Goal: Task Accomplishment & Management: Complete application form

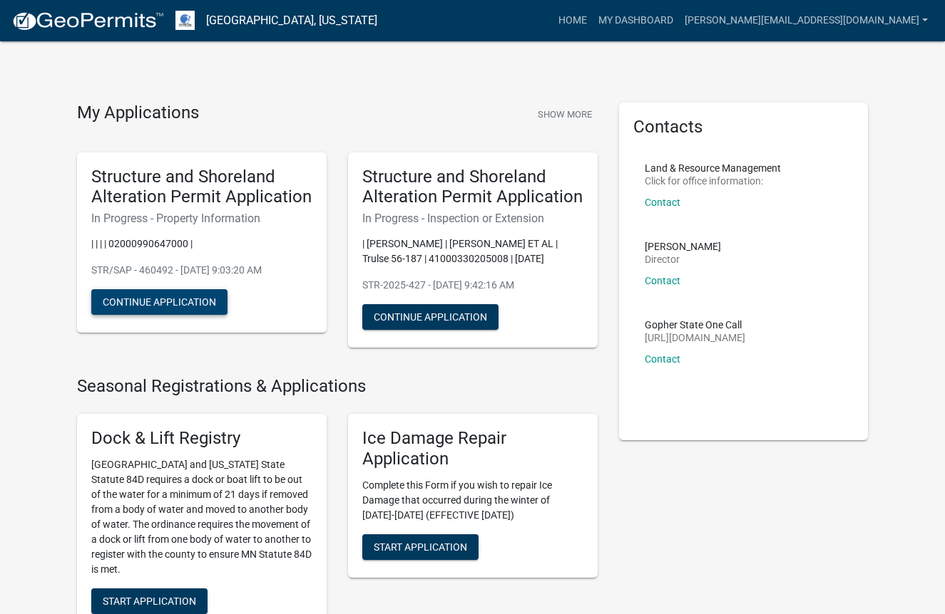
click at [163, 297] on button "Continue Application" at bounding box center [159, 302] width 136 height 26
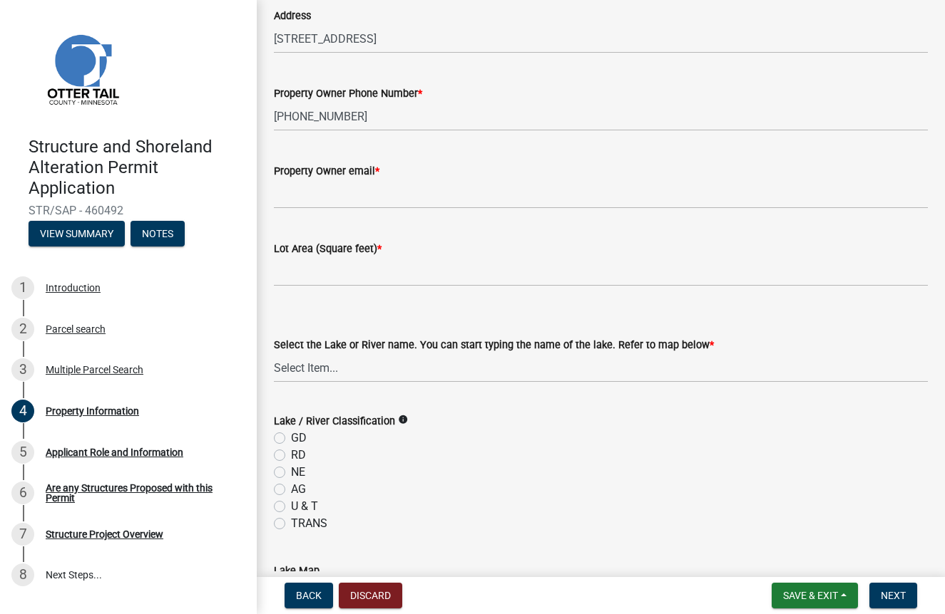
scroll to position [183, 0]
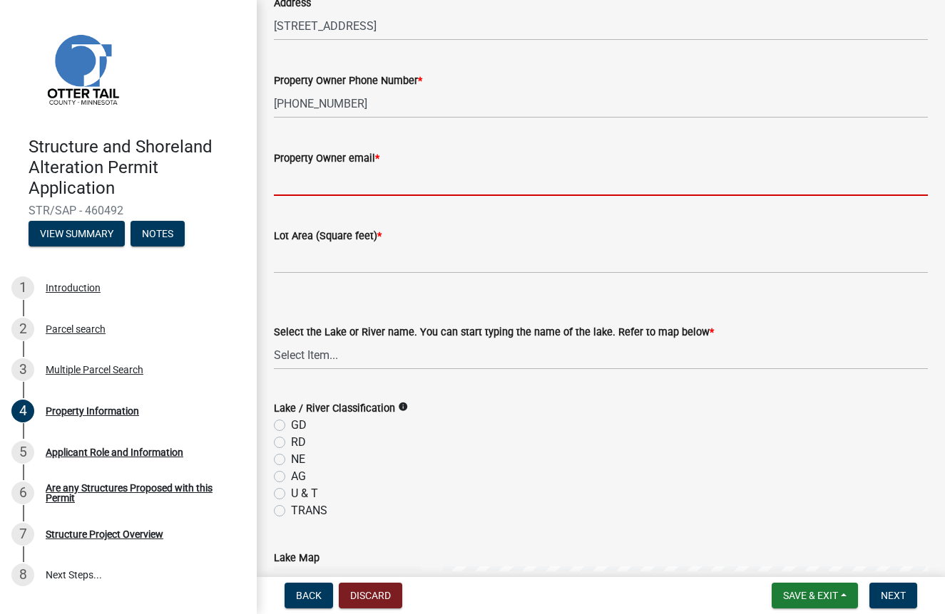
click at [335, 189] on input "Property Owner email *" at bounding box center [601, 181] width 654 height 29
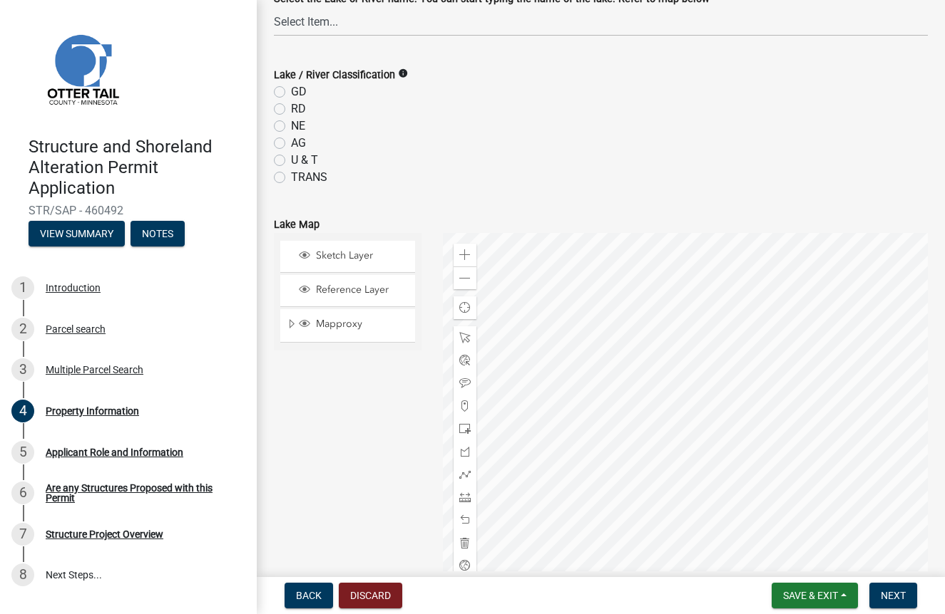
scroll to position [540, 0]
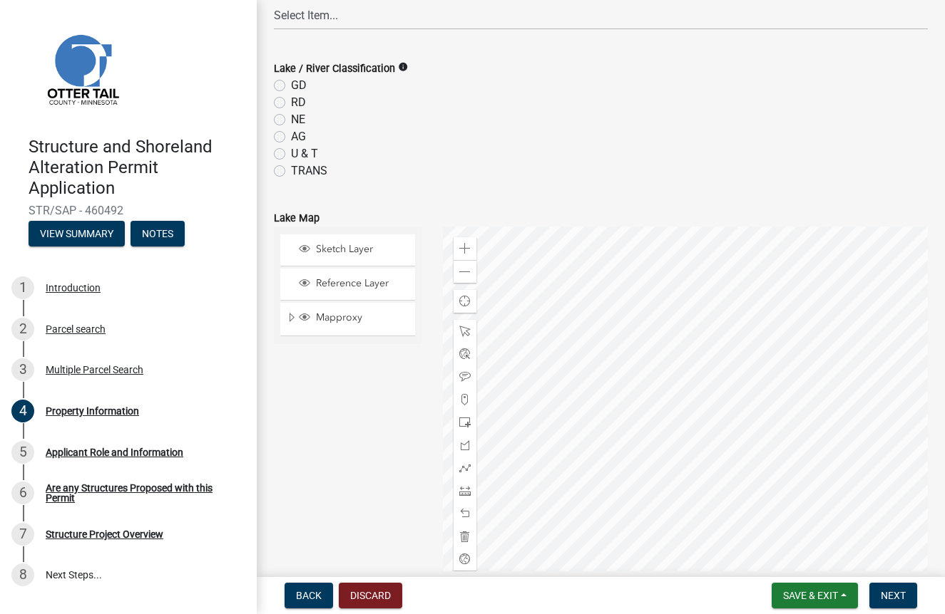
click at [291, 86] on label "GD" at bounding box center [299, 85] width 16 height 17
click at [291, 86] on input "GD" at bounding box center [295, 81] width 9 height 9
radio input "true"
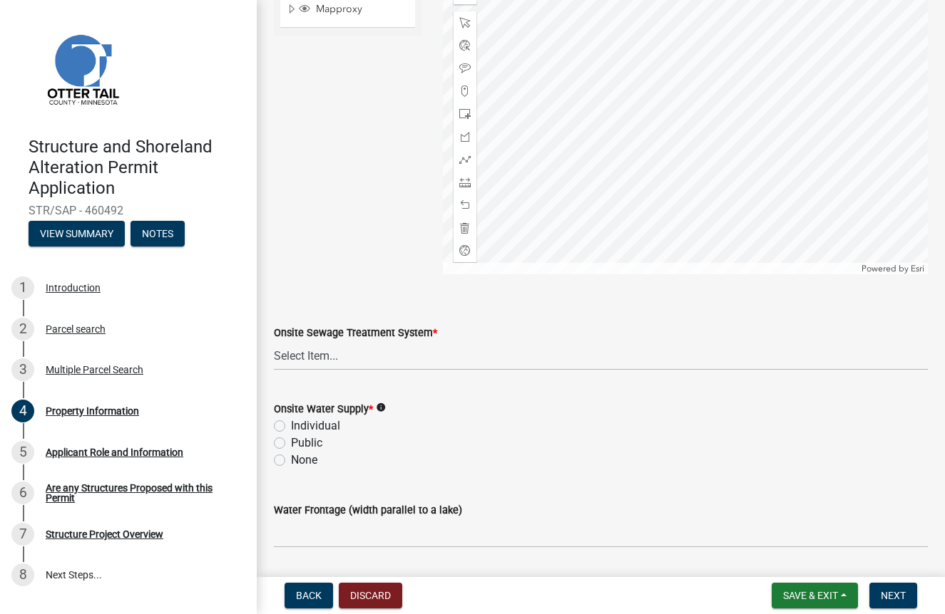
scroll to position [855, 0]
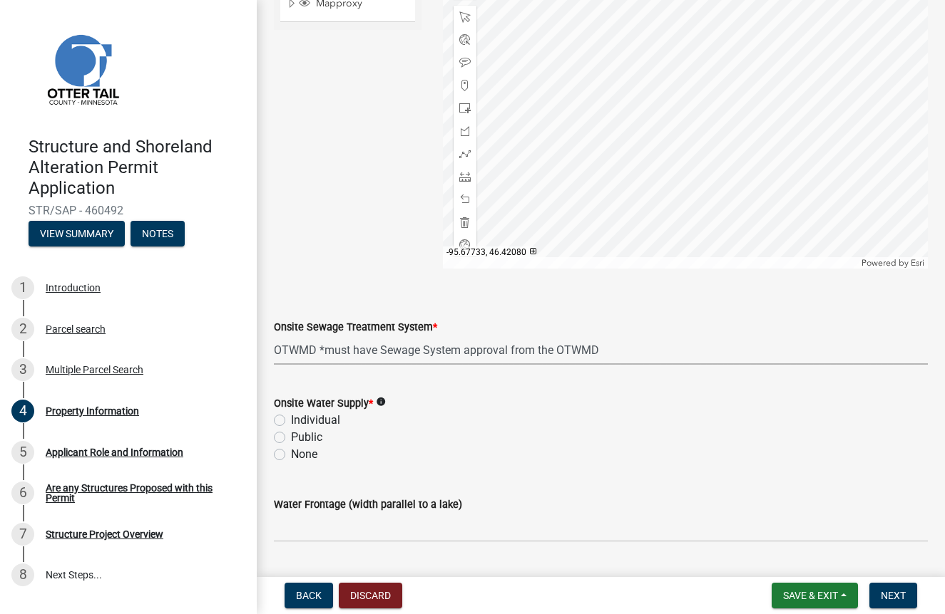
select select "bc365043-463f-4dd2-a146-228392936da3"
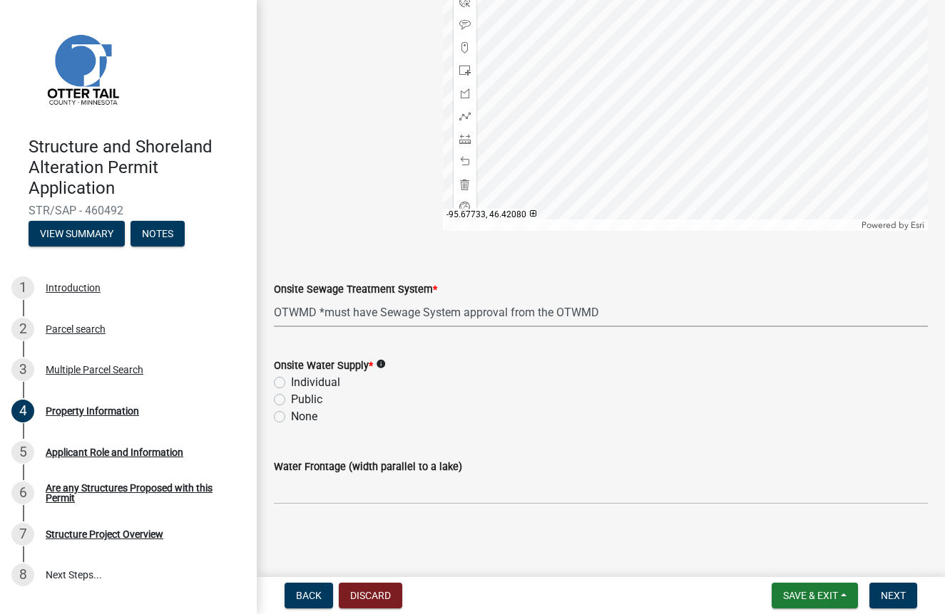
scroll to position [892, 0]
click at [291, 383] on label "Individual" at bounding box center [315, 382] width 49 height 17
click at [291, 383] on input "Individual" at bounding box center [295, 378] width 9 height 9
radio input "true"
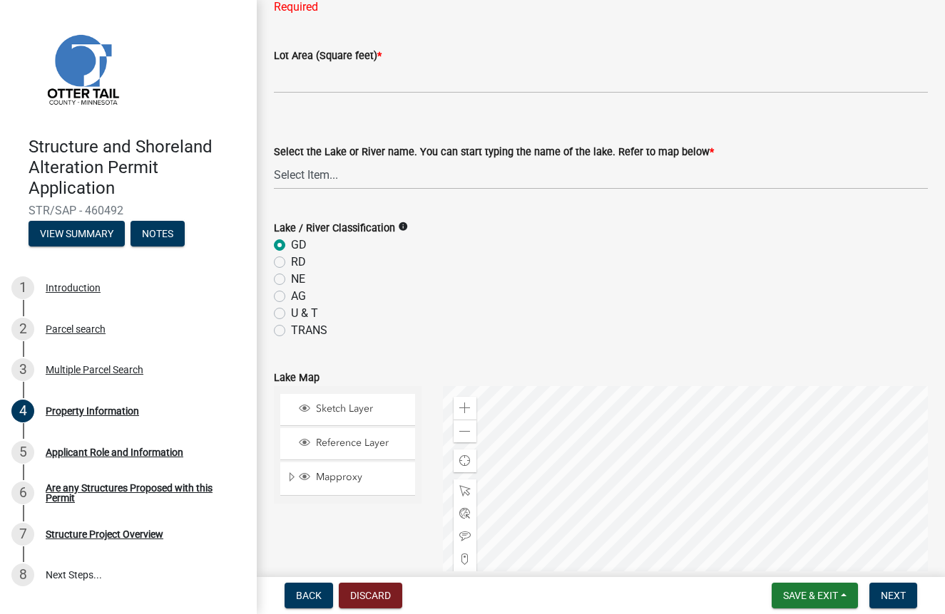
scroll to position [48, 0]
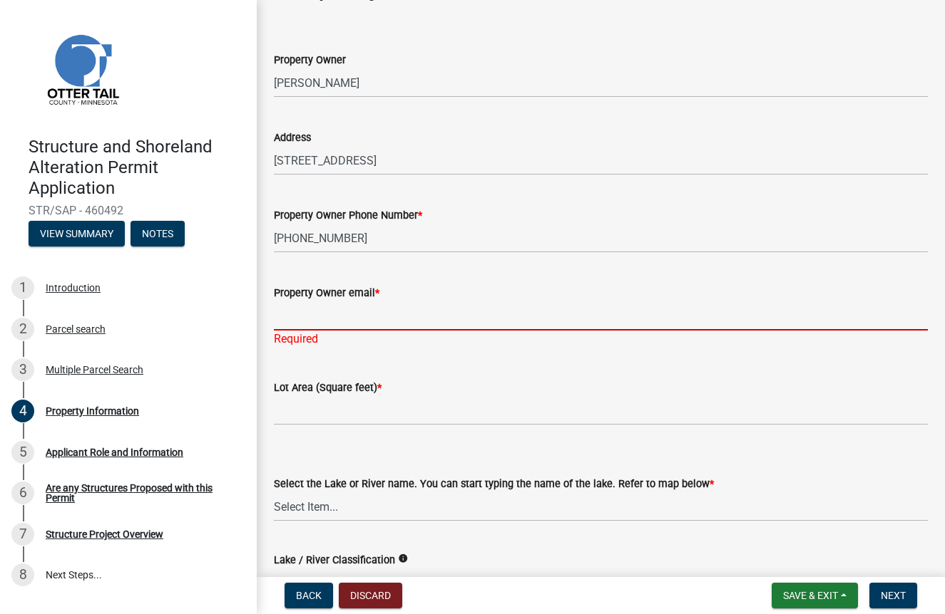
click at [476, 309] on input "Property Owner email *" at bounding box center [601, 316] width 654 height 29
drag, startPoint x: 476, startPoint y: 309, endPoint x: 220, endPoint y: 590, distance: 380.4
click at [464, 318] on input "Property Owner email *" at bounding box center [601, 316] width 654 height 29
paste input "[EMAIL_ADDRESS][DOMAIN_NAME]"
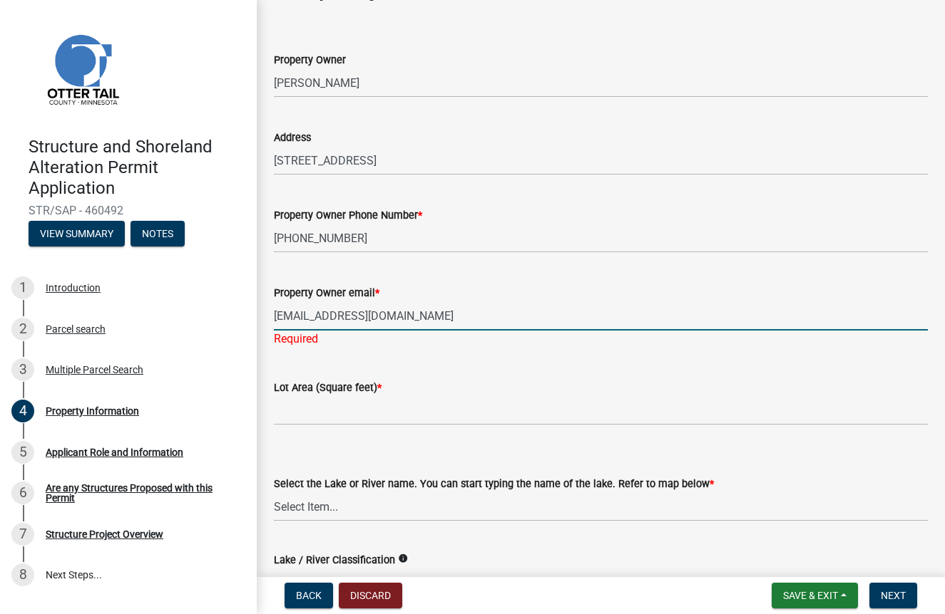
type input "[EMAIL_ADDRESS][DOMAIN_NAME]"
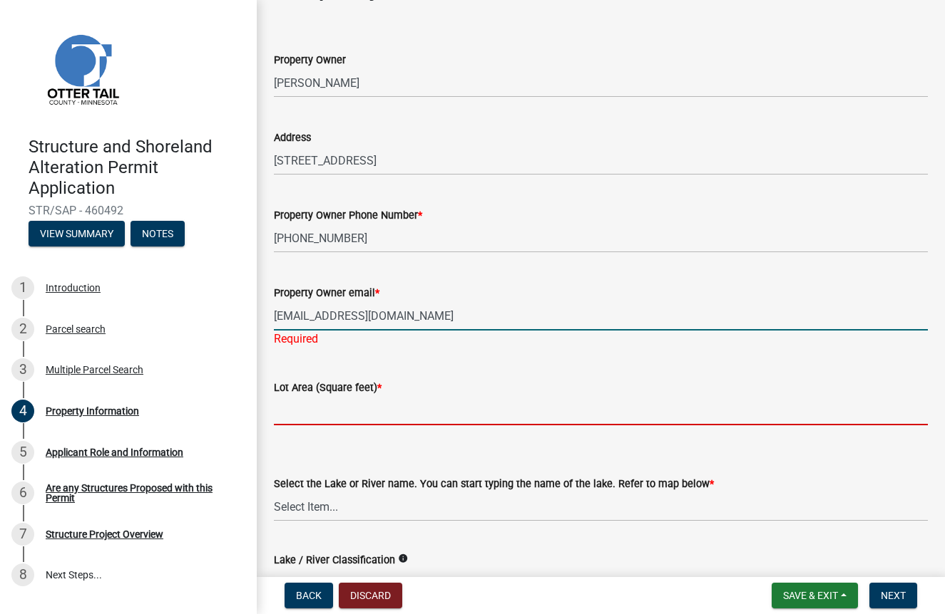
click at [322, 407] on input "text" at bounding box center [601, 410] width 654 height 29
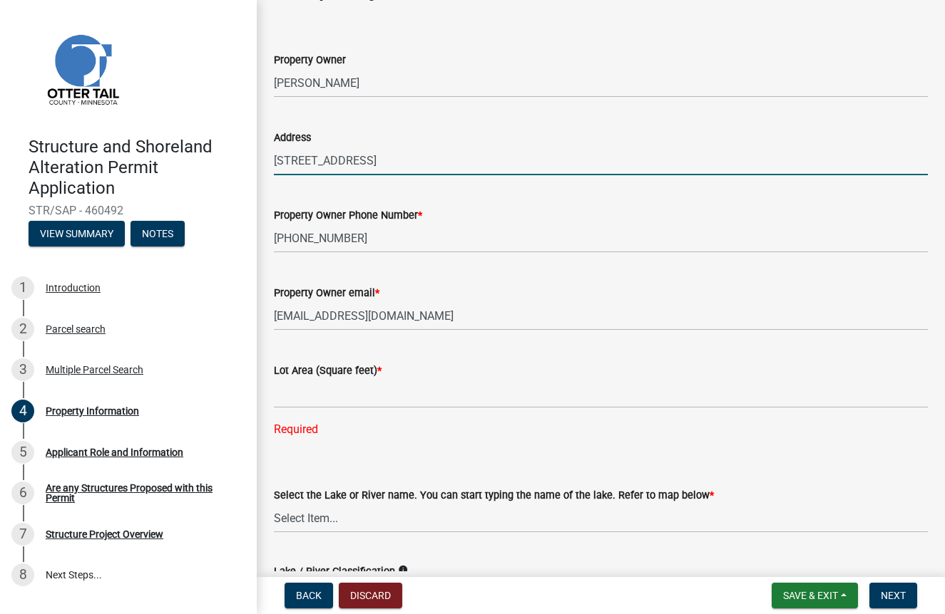
drag, startPoint x: 368, startPoint y: 161, endPoint x: 232, endPoint y: 161, distance: 135.4
click at [232, 161] on div "Structure and Shoreland Alteration Permit Application STR/SAP - 460492 View Sum…" at bounding box center [472, 307] width 945 height 614
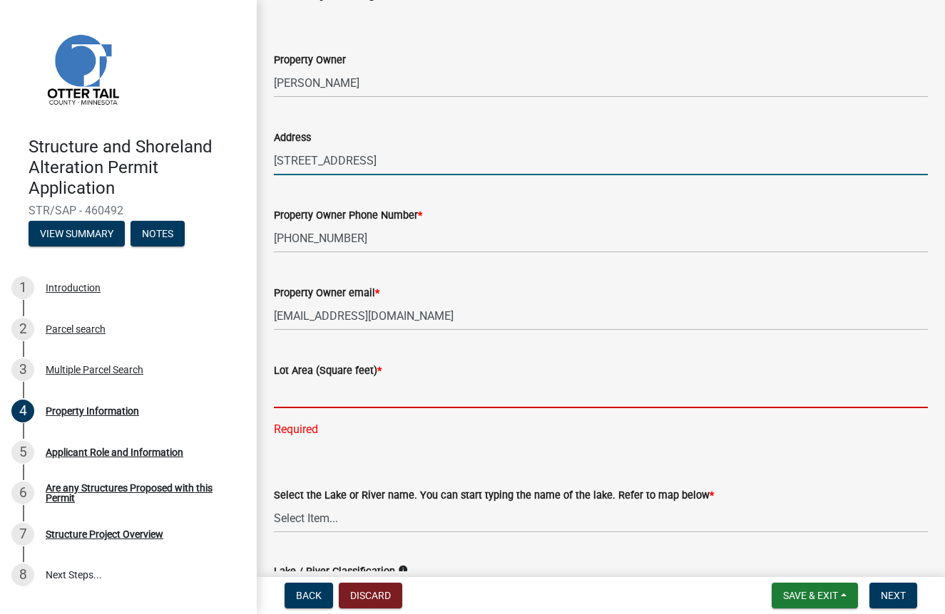
click at [294, 399] on input "text" at bounding box center [601, 393] width 654 height 29
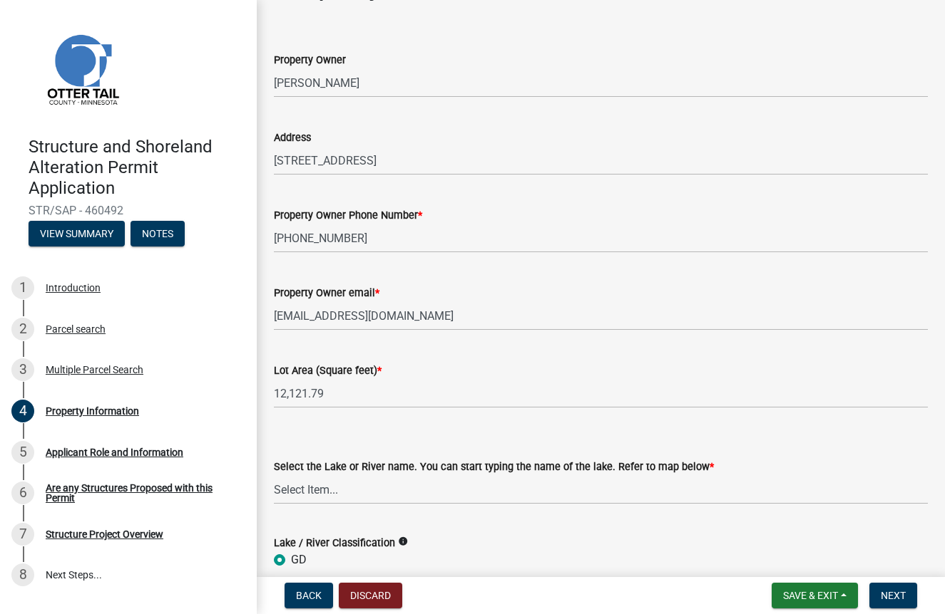
type input "12121.79"
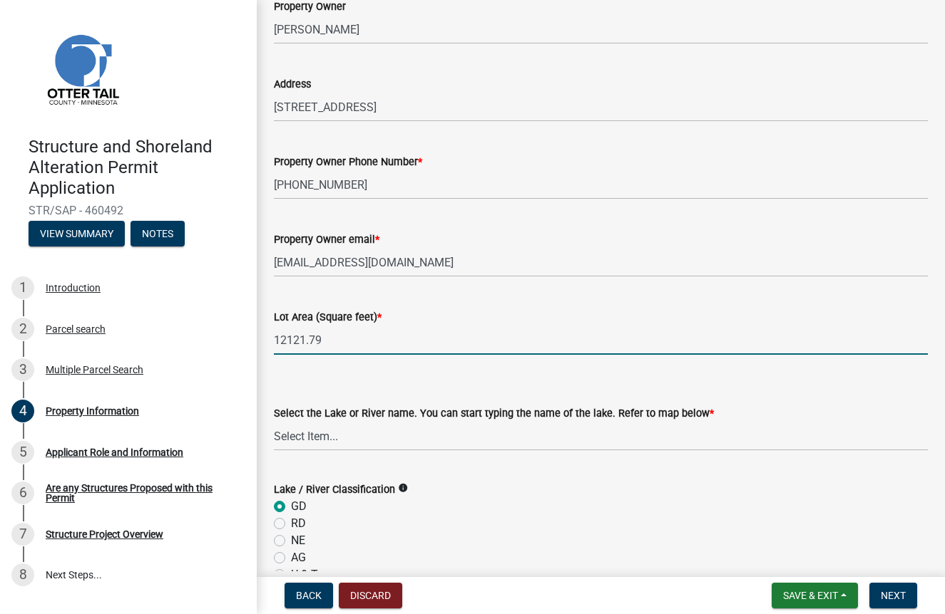
scroll to position [120, 0]
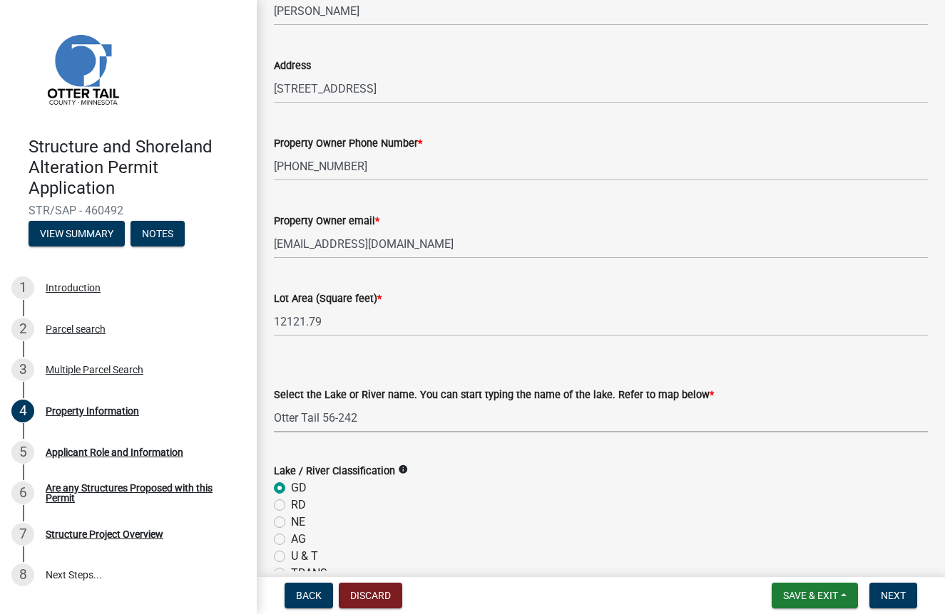
select select "ebef668c-e666-4f0f-b24a-d79aaee39ebe"
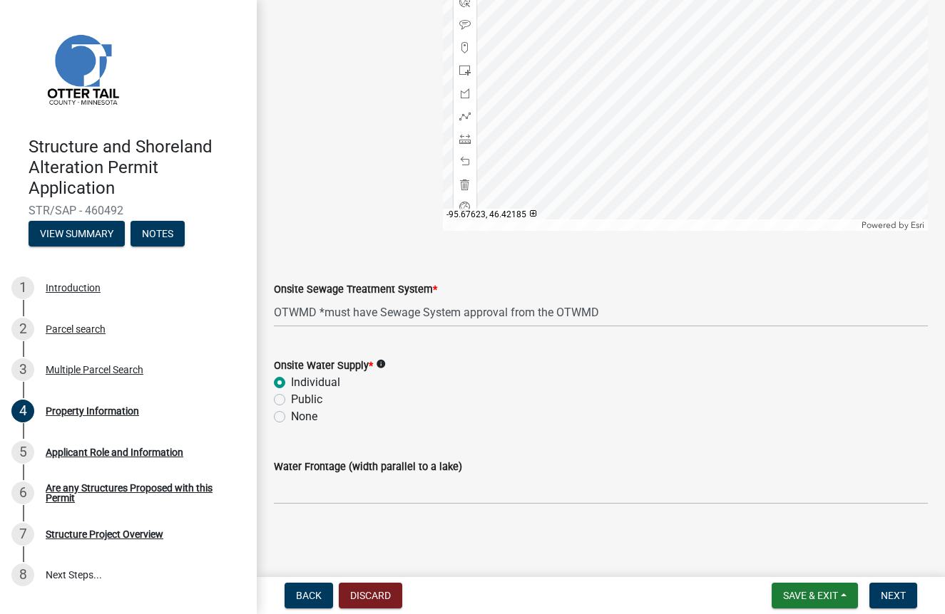
scroll to position [0, 0]
click at [312, 492] on input "Water Frontage (width parallel to a lake)" at bounding box center [601, 489] width 654 height 29
type input "50"
click at [621, 445] on div "Water Frontage (width parallel to a lake) 50" at bounding box center [601, 471] width 654 height 66
click at [891, 595] on span "Next" at bounding box center [892, 595] width 25 height 11
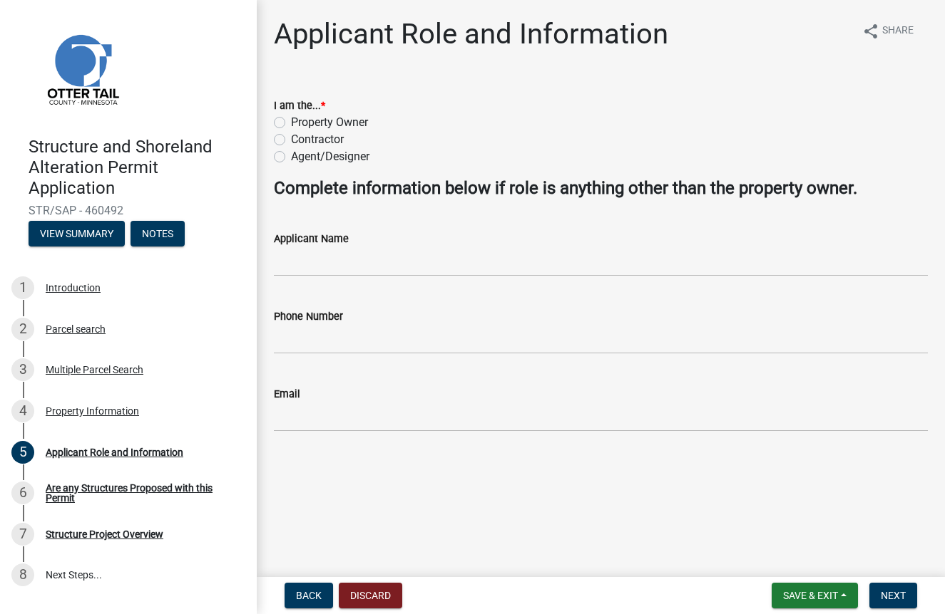
click at [291, 138] on label "Contractor" at bounding box center [317, 139] width 53 height 17
click at [291, 138] on input "Contractor" at bounding box center [295, 135] width 9 height 9
radio input "true"
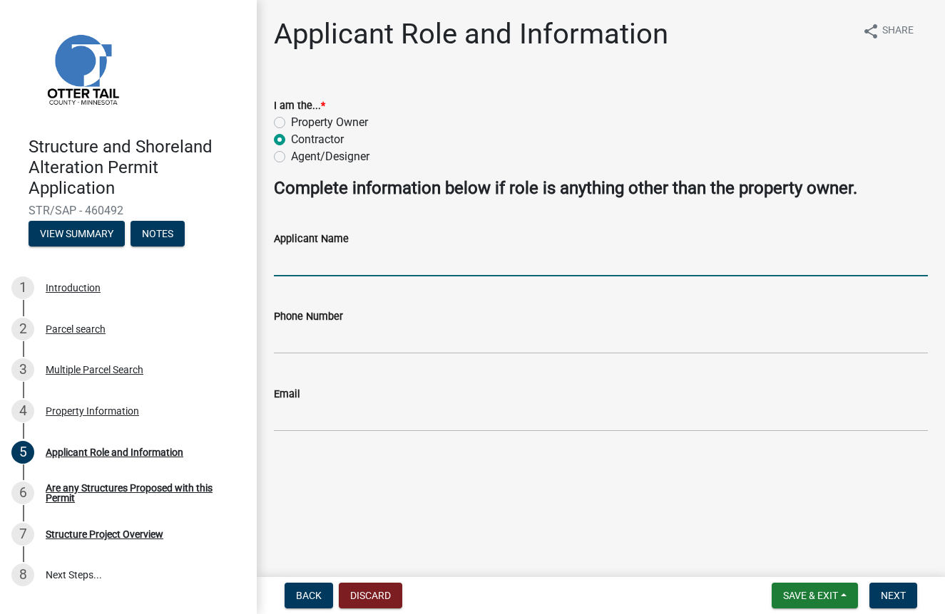
click at [314, 266] on input "Applicant Name" at bounding box center [601, 261] width 654 height 29
type input "[PERSON_NAME]"
click at [314, 354] on wm-data-entity-input "Phone Number" at bounding box center [601, 327] width 654 height 78
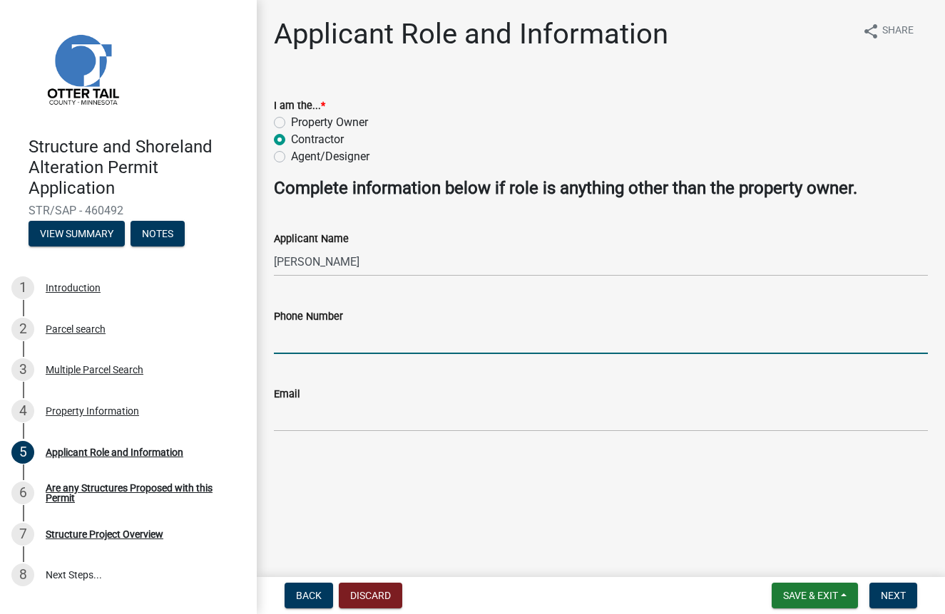
click at [314, 339] on input "Phone Number" at bounding box center [601, 339] width 654 height 29
type input "2187315626"
click at [311, 419] on input "Email" at bounding box center [601, 417] width 654 height 29
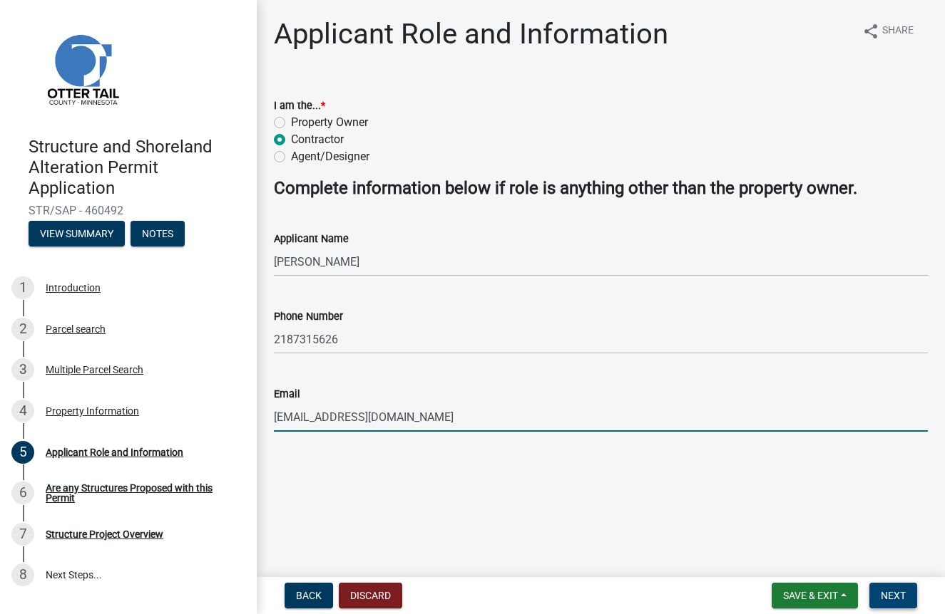
type input "[EMAIL_ADDRESS][DOMAIN_NAME]"
click at [892, 591] on span "Next" at bounding box center [892, 595] width 25 height 11
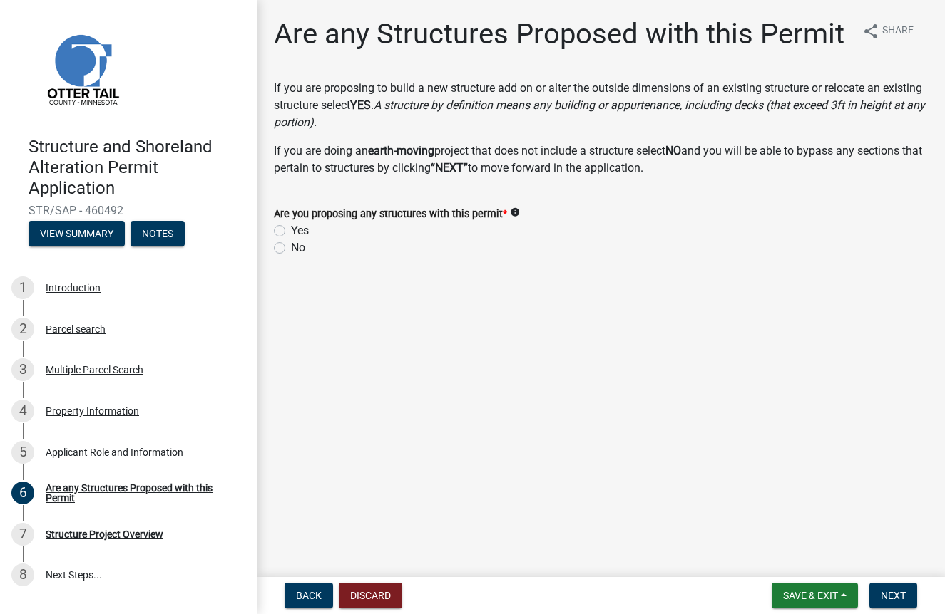
click at [291, 229] on label "Yes" at bounding box center [300, 230] width 18 height 17
click at [291, 229] on input "Yes" at bounding box center [295, 226] width 9 height 9
radio input "true"
click at [893, 594] on span "Next" at bounding box center [892, 595] width 25 height 11
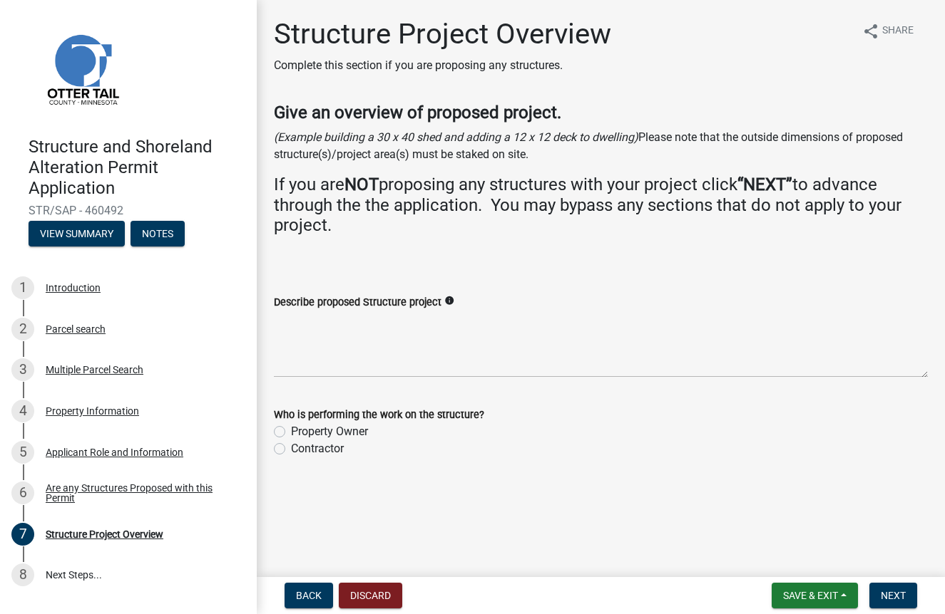
click at [283, 453] on div "Contractor" at bounding box center [601, 449] width 654 height 17
click at [291, 446] on label "Contractor" at bounding box center [317, 449] width 53 height 17
click at [291, 446] on input "Contractor" at bounding box center [295, 445] width 9 height 9
radio input "true"
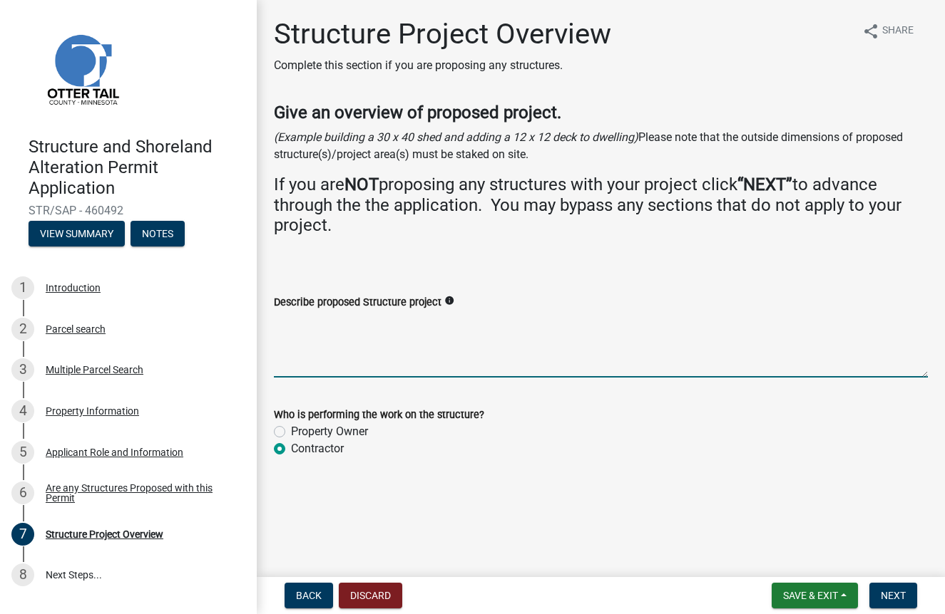
click at [337, 352] on textarea "Describe proposed Structure project" at bounding box center [601, 344] width 654 height 67
click at [408, 319] on textarea "Demo and rebuild existing porch on lakeside in addition to new 6'x26' addition" at bounding box center [601, 344] width 654 height 67
click at [420, 318] on textarea "Demo and rebuild existing 18x15'8" porch on lakeside in addition to new 6'x26' …" at bounding box center [601, 344] width 654 height 67
click at [567, 349] on textarea "Demo and rebuild existing 18'x15'8" porch on lakeside in addition to new 6'x26'…" at bounding box center [601, 344] width 654 height 67
type textarea "Demo and rebuild existing 18'x15'8" porch on lakeside in addition to new 6'x26'…"
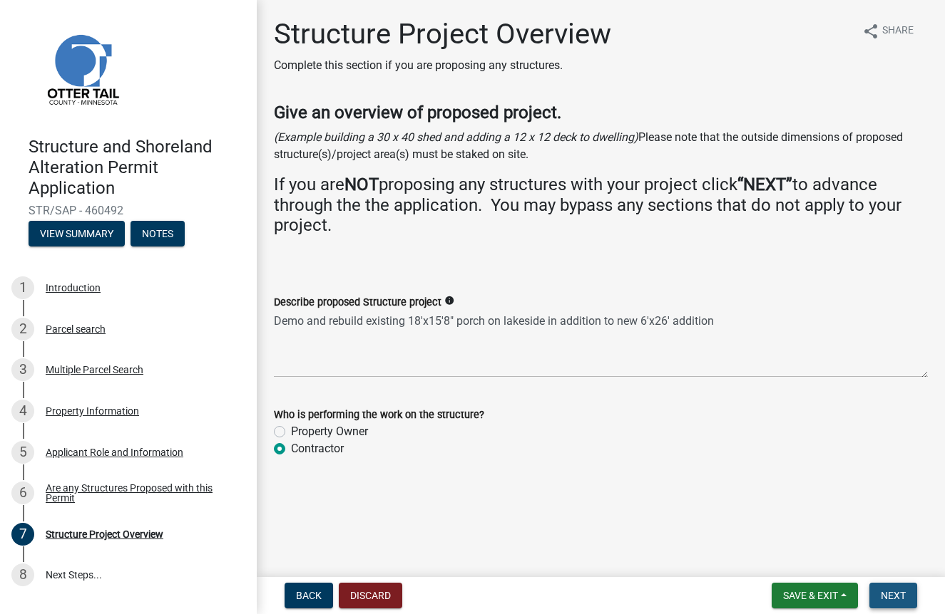
click at [886, 595] on span "Next" at bounding box center [892, 595] width 25 height 11
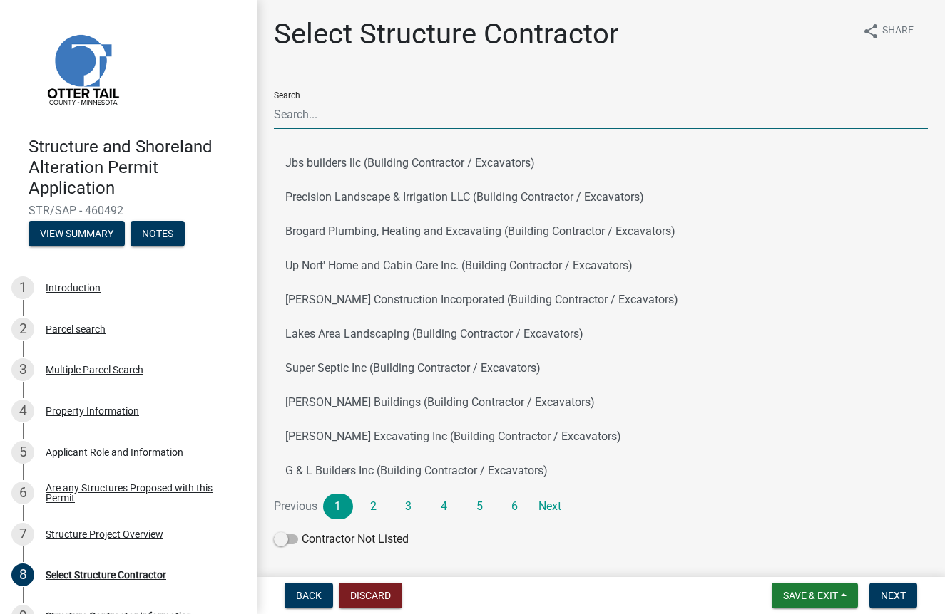
click at [369, 118] on input "Search" at bounding box center [601, 114] width 654 height 29
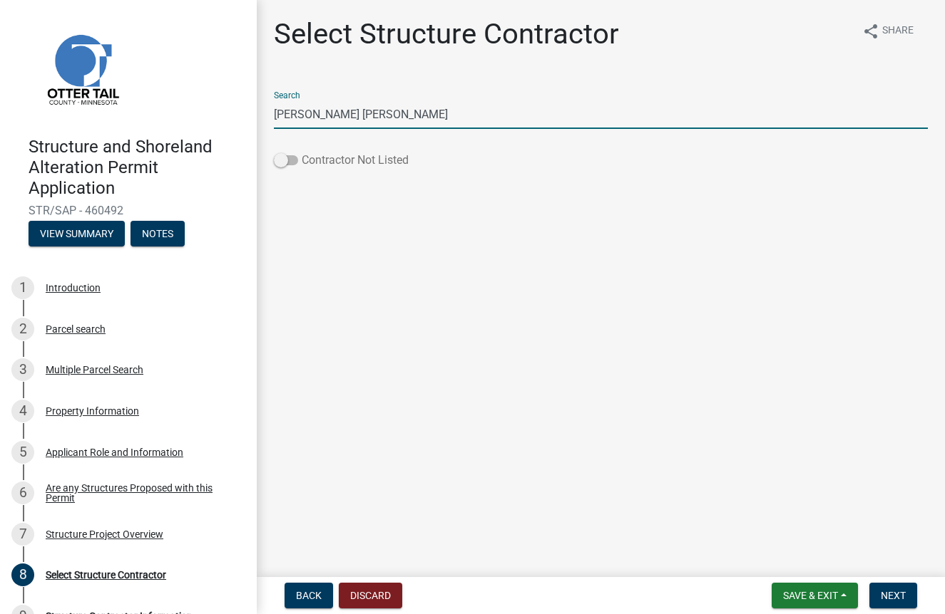
type input "[PERSON_NAME] [PERSON_NAME]"
click at [287, 163] on span at bounding box center [286, 160] width 24 height 10
click at [302, 152] on input "Contractor Not Listed" at bounding box center [302, 152] width 0 height 0
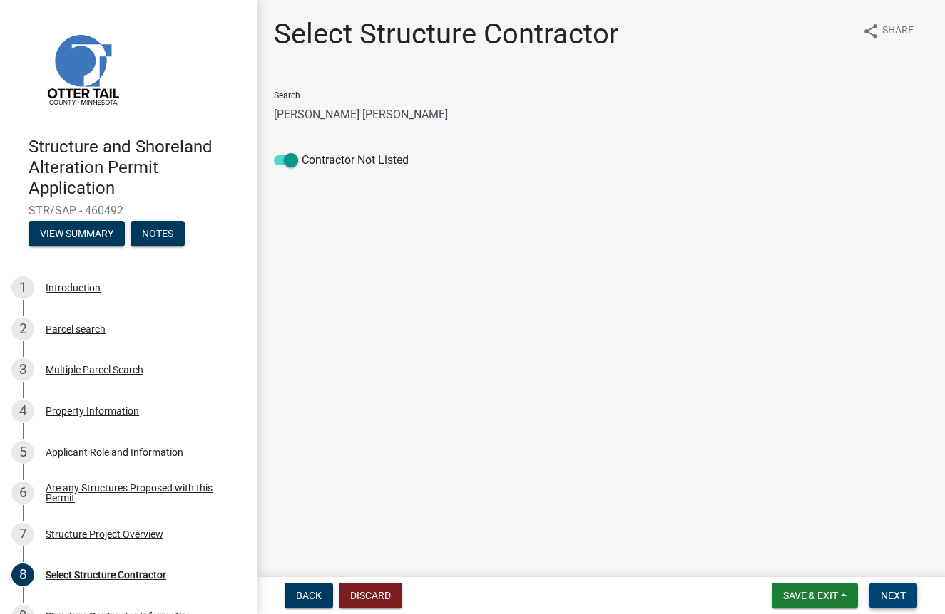
click at [900, 594] on span "Next" at bounding box center [892, 595] width 25 height 11
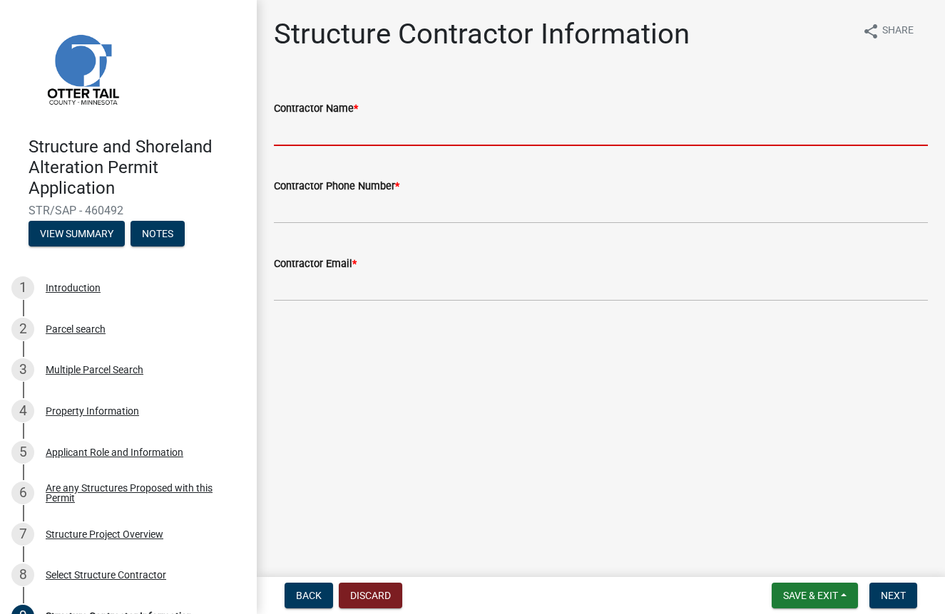
click at [303, 128] on input "Contractor Name *" at bounding box center [601, 131] width 654 height 29
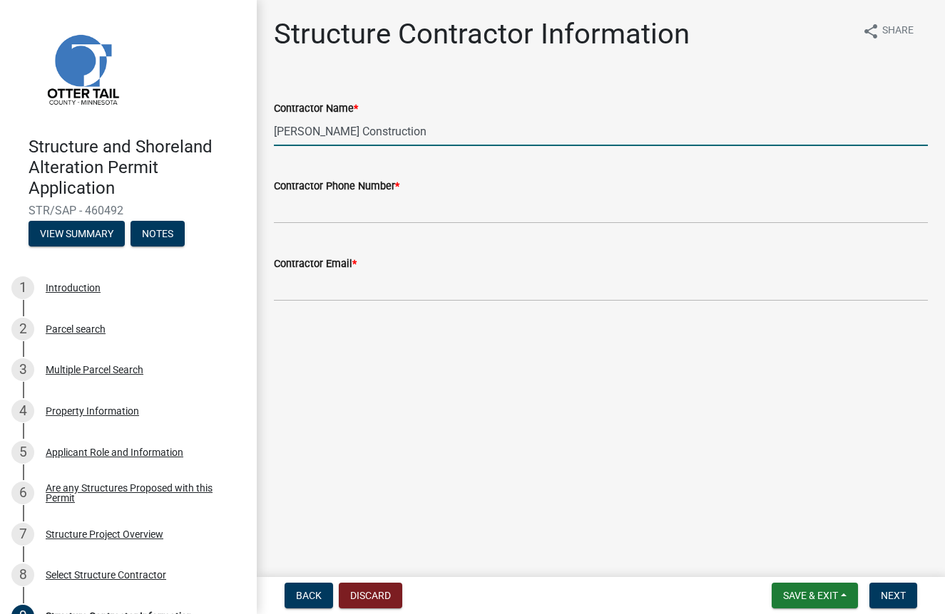
type input "[PERSON_NAME] Construction"
drag, startPoint x: 298, startPoint y: 139, endPoint x: 289, endPoint y: 212, distance: 74.0
click at [289, 212] on input "Contractor Phone Number *" at bounding box center [601, 209] width 654 height 29
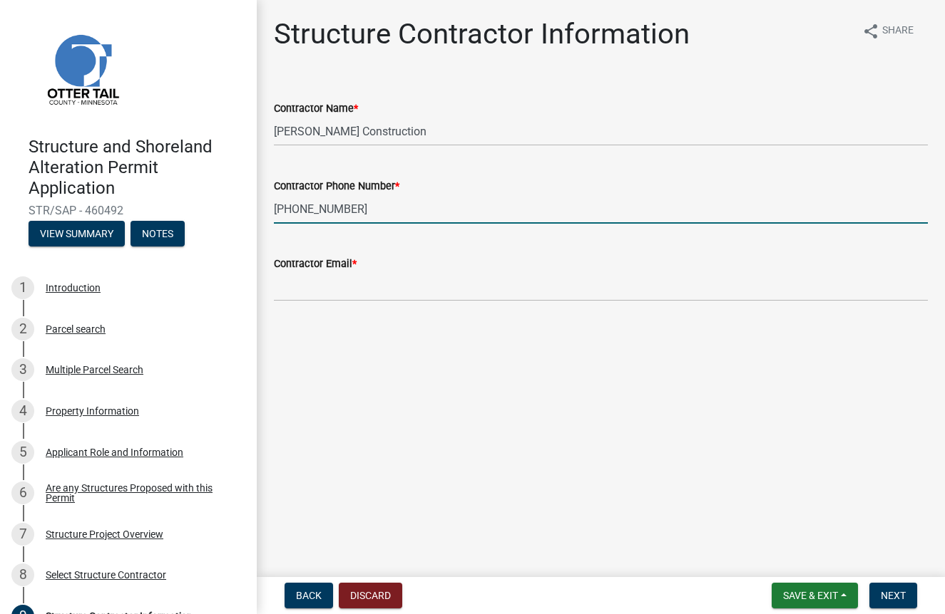
type input "[PHONE_NUMBER]"
click at [311, 294] on input "Contractor Email *" at bounding box center [601, 286] width 654 height 29
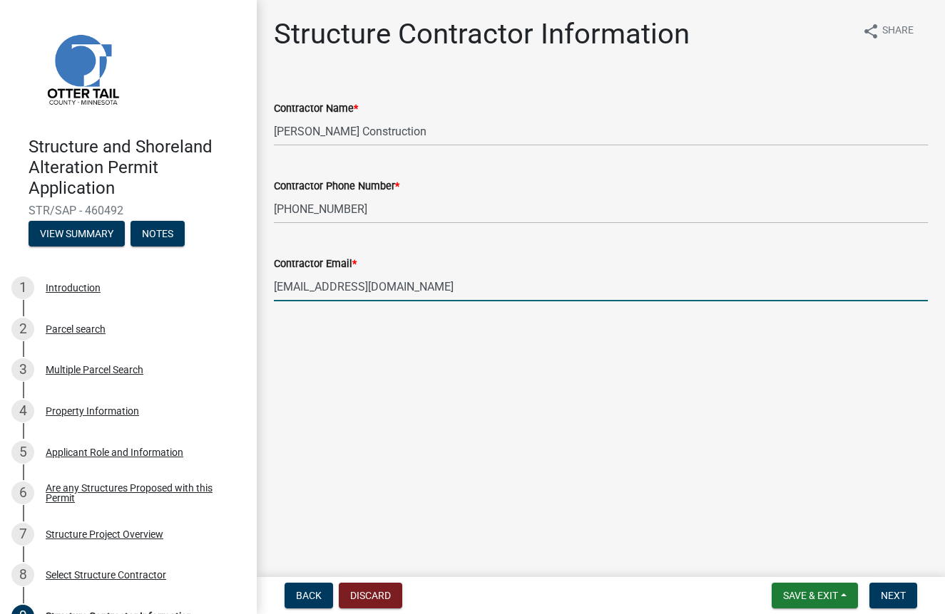
type input "[EMAIL_ADDRESS][DOMAIN_NAME]"
click at [376, 400] on main "Structure Contractor Information share Share Contractor Name * [PERSON_NAME] Co…" at bounding box center [601, 286] width 688 height 572
click at [880, 587] on button "Next" at bounding box center [893, 596] width 48 height 26
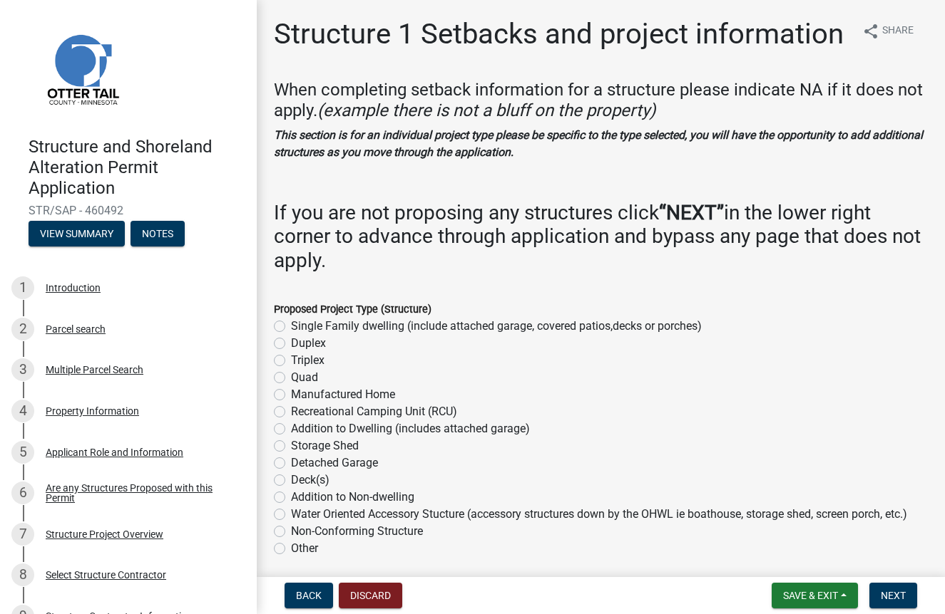
click at [291, 426] on label "Addition to Dwelling (includes attached garage)" at bounding box center [410, 429] width 239 height 17
click at [291, 426] on input "Addition to Dwelling (includes attached garage)" at bounding box center [295, 425] width 9 height 9
radio input "true"
click at [893, 597] on span "Next" at bounding box center [892, 595] width 25 height 11
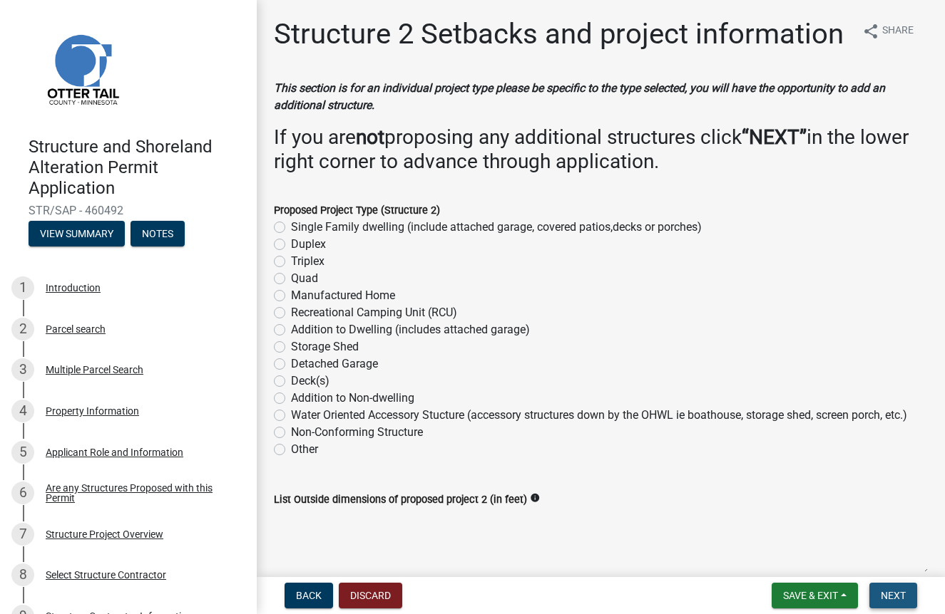
click at [893, 595] on span "Next" at bounding box center [892, 595] width 25 height 11
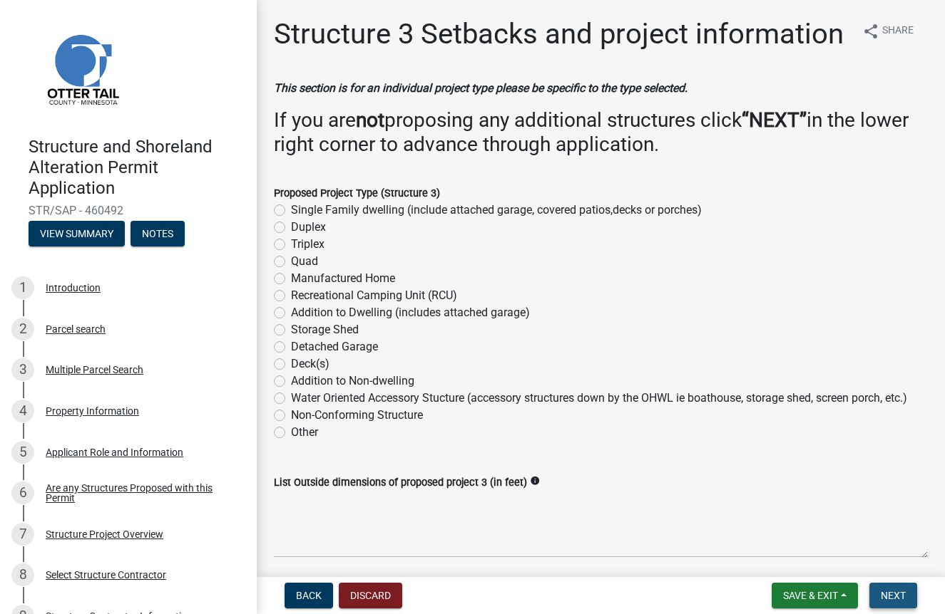
click at [897, 598] on span "Next" at bounding box center [892, 595] width 25 height 11
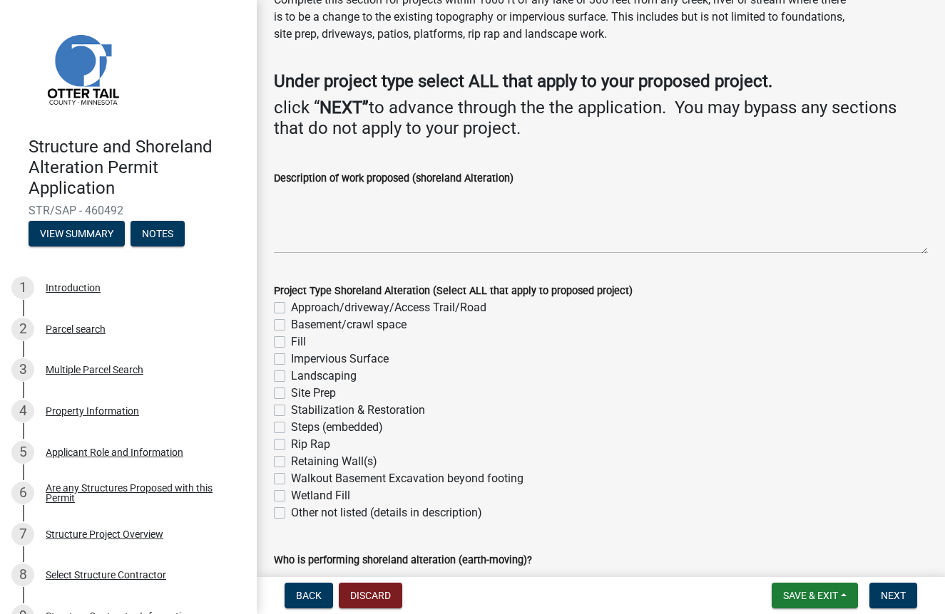
scroll to position [115, 0]
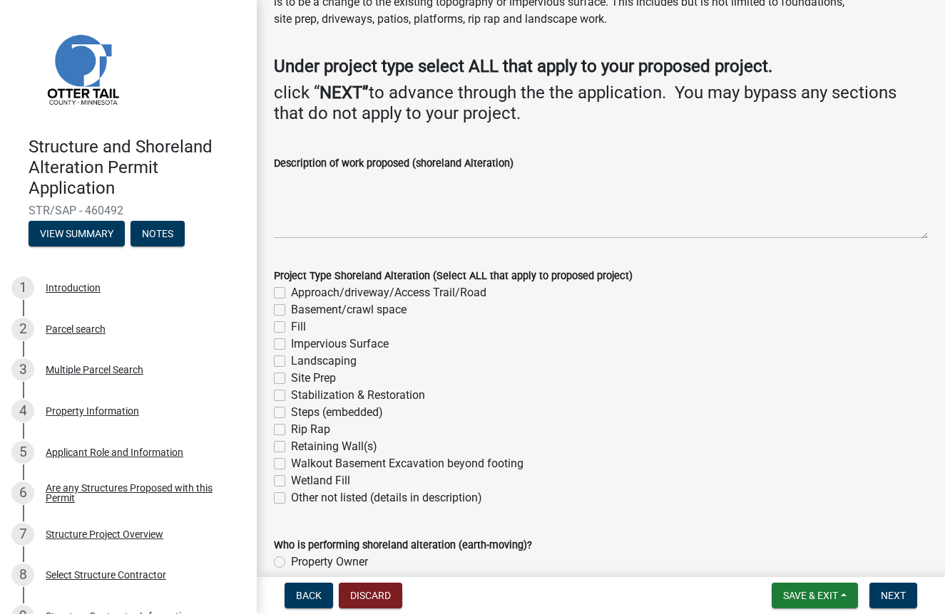
click at [291, 309] on label "Basement/crawl space" at bounding box center [348, 310] width 115 height 17
click at [291, 309] on input "Basement/crawl space" at bounding box center [295, 306] width 9 height 9
checkbox input "true"
checkbox input "false"
checkbox input "true"
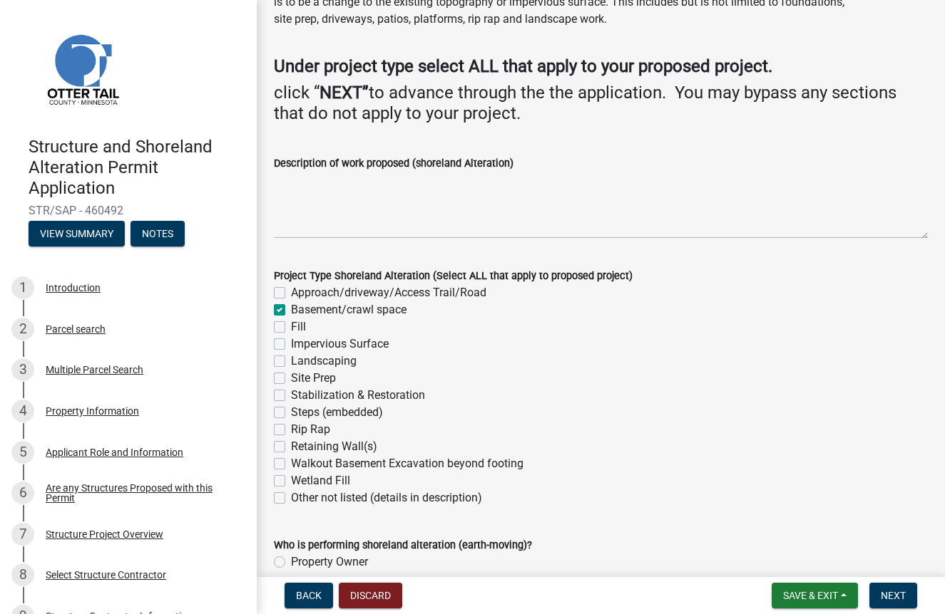
checkbox input "false"
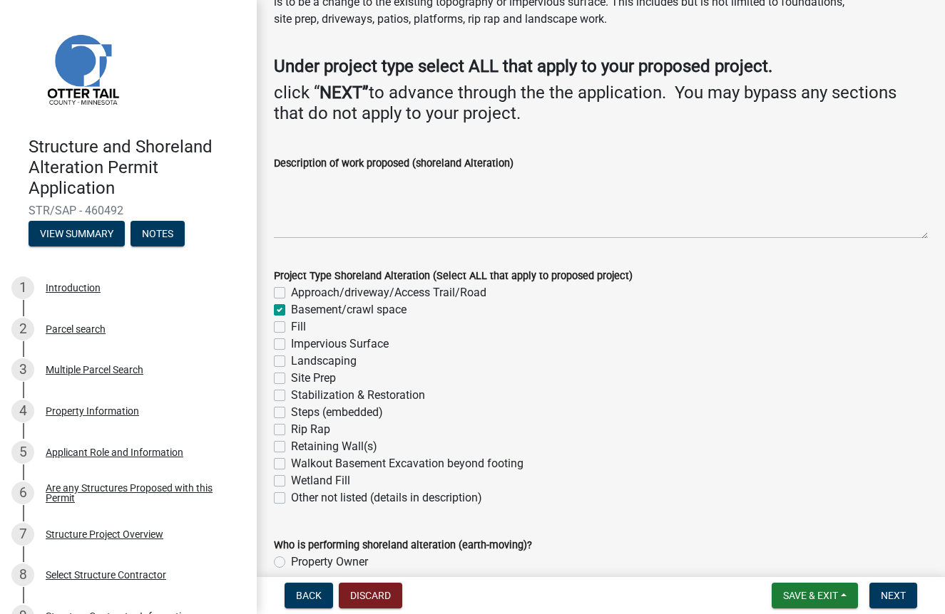
checkbox input "false"
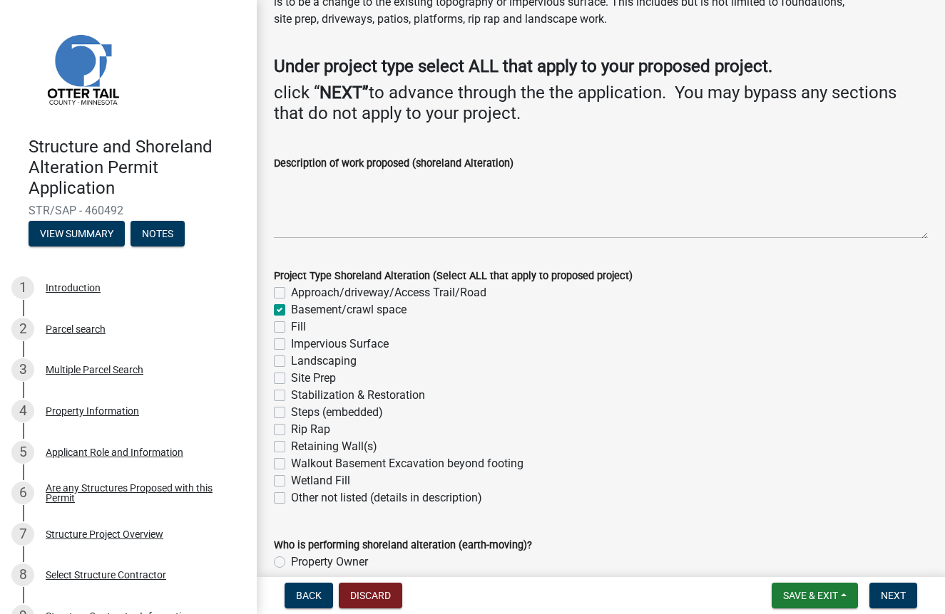
checkbox input "false"
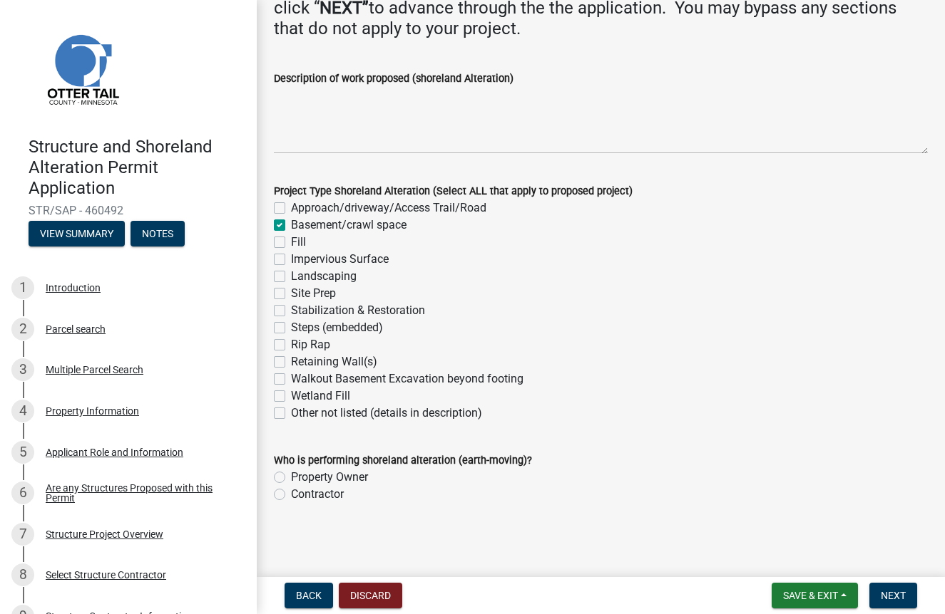
scroll to position [198, 0]
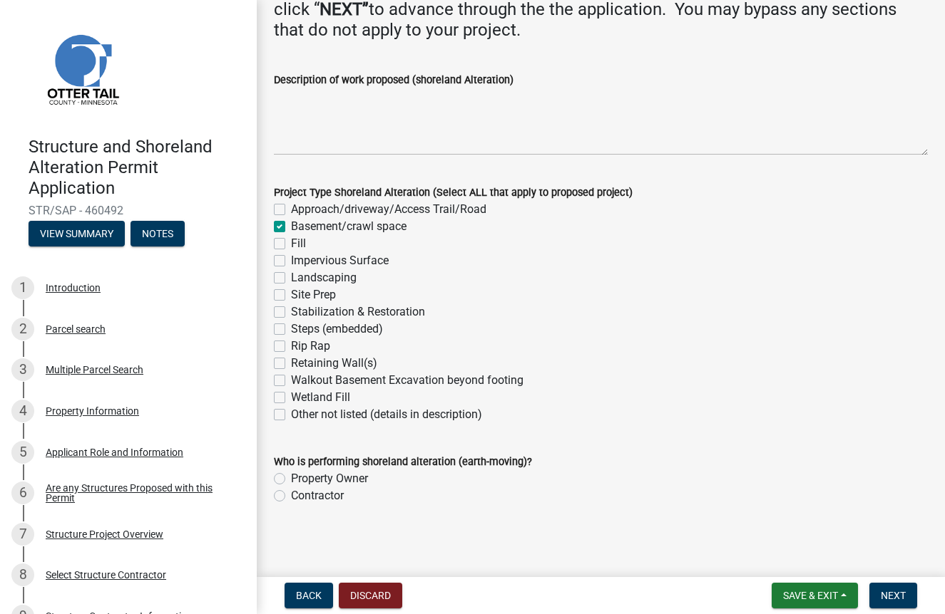
click at [291, 494] on label "Contractor" at bounding box center [317, 496] width 53 height 17
click at [291, 494] on input "Contractor" at bounding box center [295, 492] width 9 height 9
radio input "true"
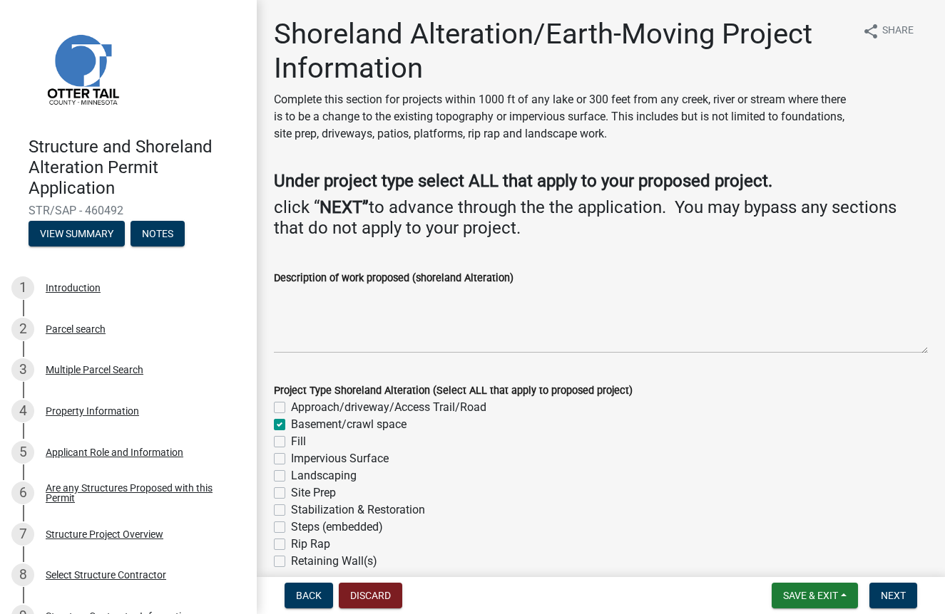
scroll to position [0, 0]
click at [362, 307] on textarea "Description of work proposed (shoreland Alteration)" at bounding box center [601, 320] width 654 height 67
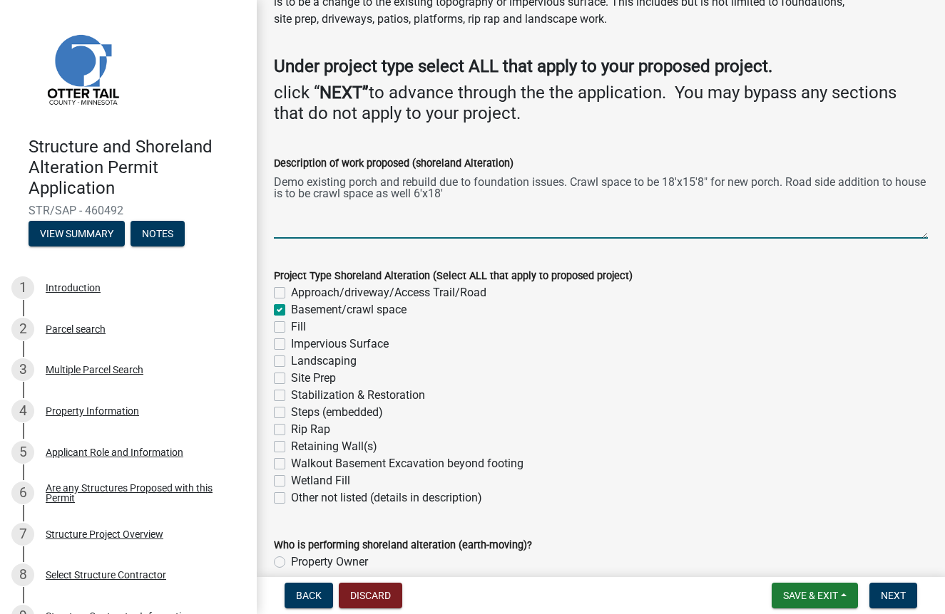
scroll to position [123, 0]
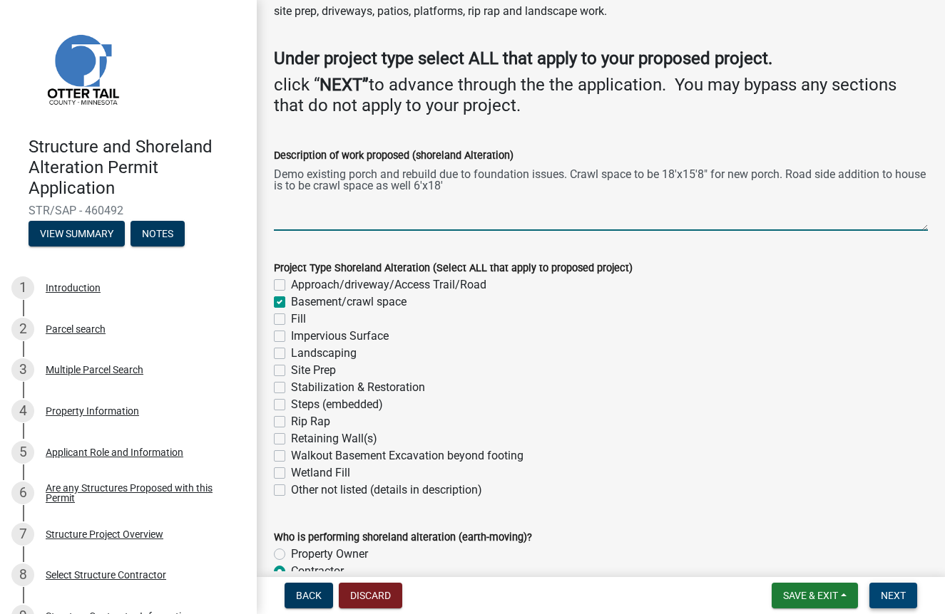
type textarea "Demo existing porch and rebuild due to foundation issues. Crawl space to be 18'…"
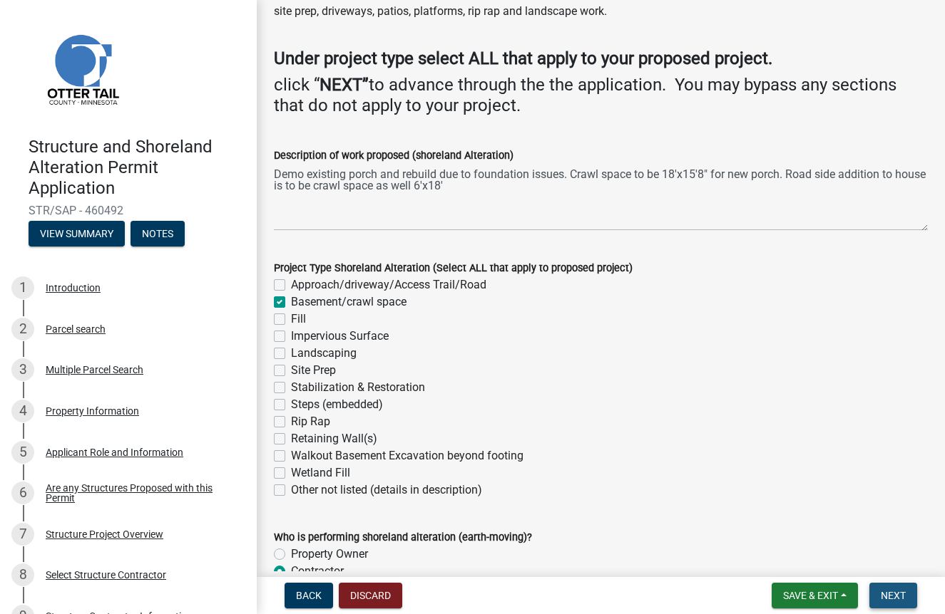
click at [895, 592] on span "Next" at bounding box center [892, 595] width 25 height 11
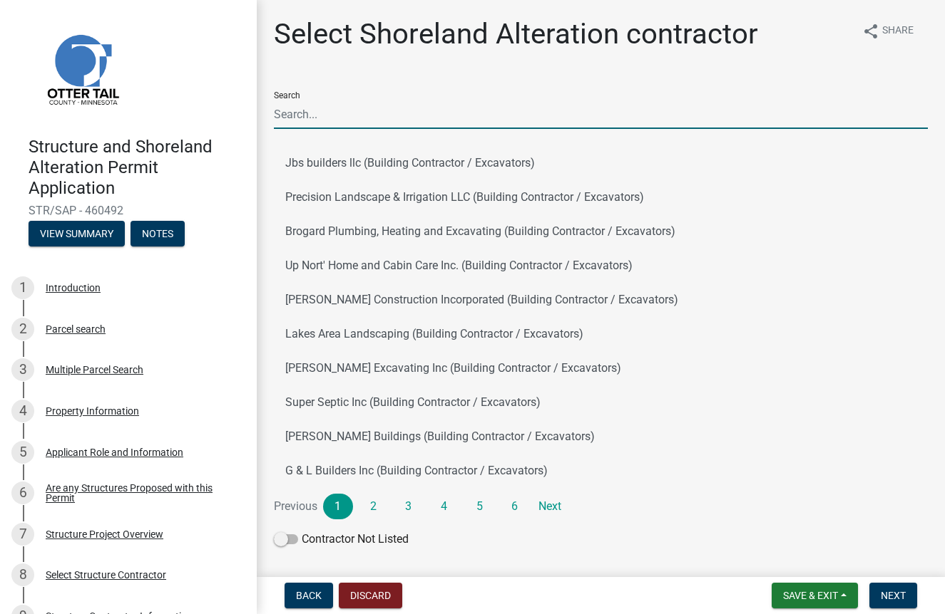
click at [326, 117] on input "Search" at bounding box center [601, 114] width 654 height 29
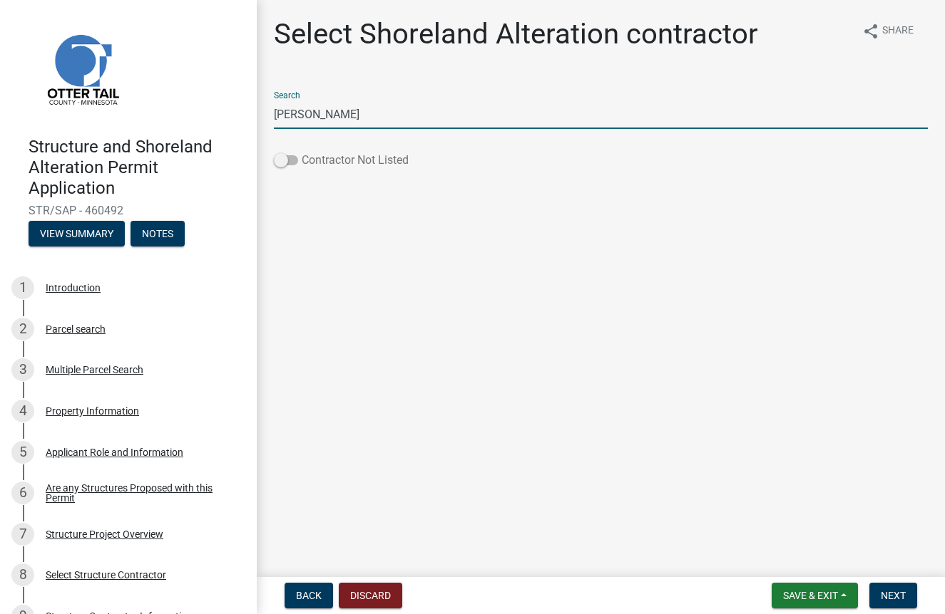
type input "[PERSON_NAME]"
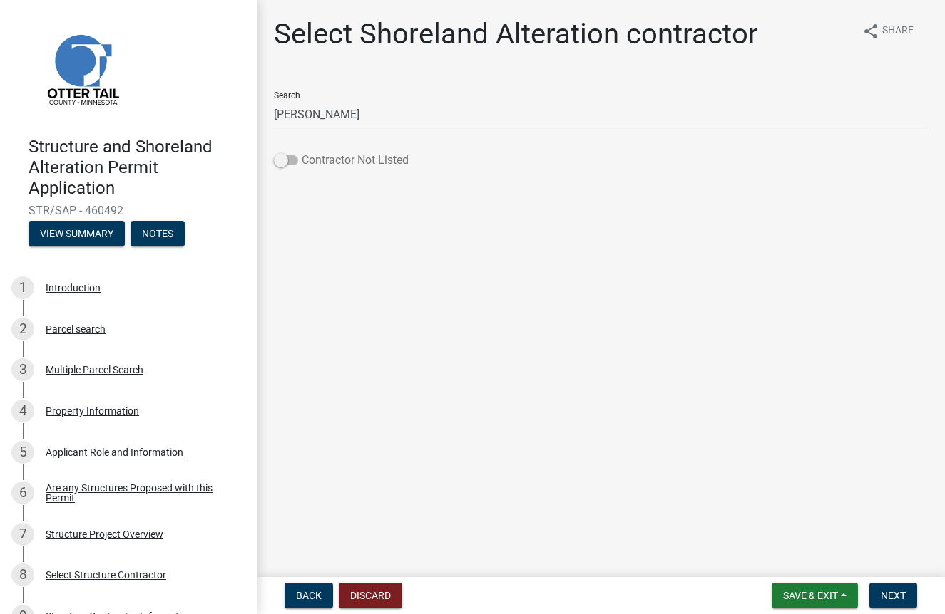
click at [287, 154] on label "Contractor Not Listed" at bounding box center [341, 160] width 135 height 17
click at [302, 152] on input "Contractor Not Listed" at bounding box center [302, 152] width 0 height 0
click at [896, 597] on span "Next" at bounding box center [892, 595] width 25 height 11
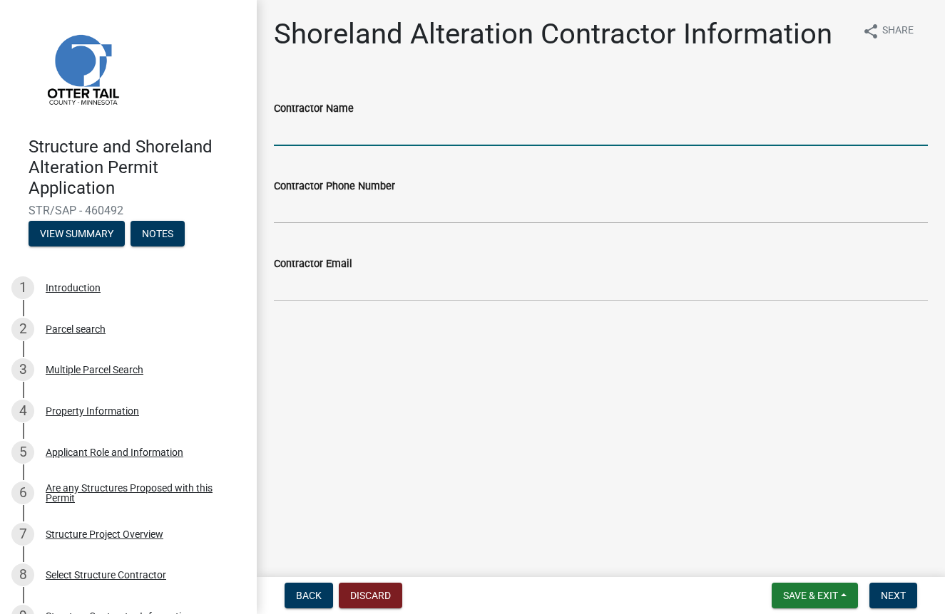
click at [318, 125] on input "Contractor Name" at bounding box center [601, 131] width 654 height 29
type input "[PERSON_NAME] Construction"
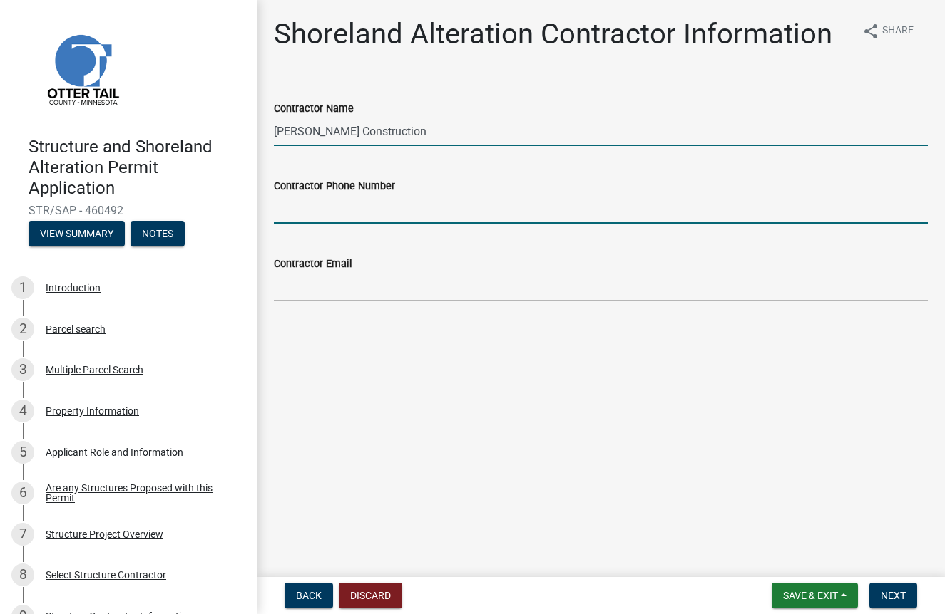
drag, startPoint x: 318, startPoint y: 125, endPoint x: 321, endPoint y: 214, distance: 88.5
click at [321, 214] on input "Contractor Phone Number" at bounding box center [601, 209] width 654 height 29
type input "[PHONE_NUMBER]"
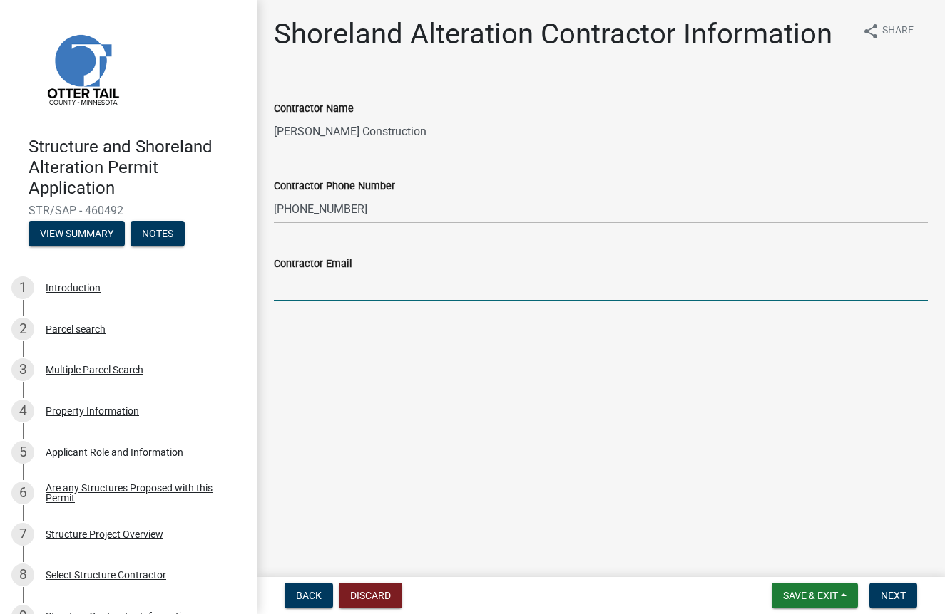
click at [317, 284] on input "Contractor Email" at bounding box center [601, 286] width 654 height 29
type input "office"
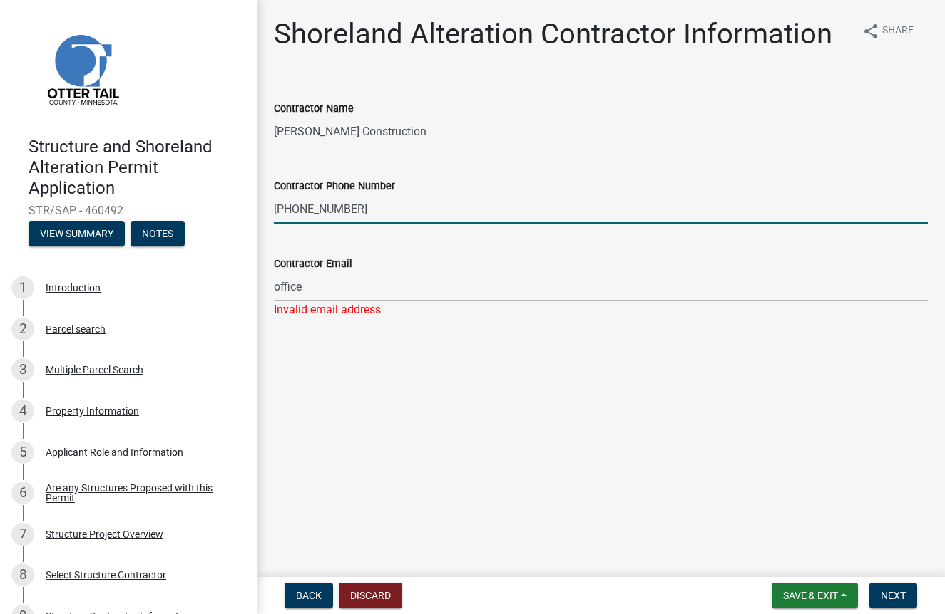
drag, startPoint x: 317, startPoint y: 284, endPoint x: 352, endPoint y: 207, distance: 84.2
click at [356, 210] on input "[PHONE_NUMBER]" at bounding box center [601, 209] width 654 height 29
drag, startPoint x: 352, startPoint y: 207, endPoint x: 180, endPoint y: 202, distance: 172.6
click at [180, 202] on div "Structure and Shoreland Alteration Permit Application STR/SAP - 460492 View Sum…" at bounding box center [472, 307] width 945 height 614
type input "[PHONE_NUMBER]"
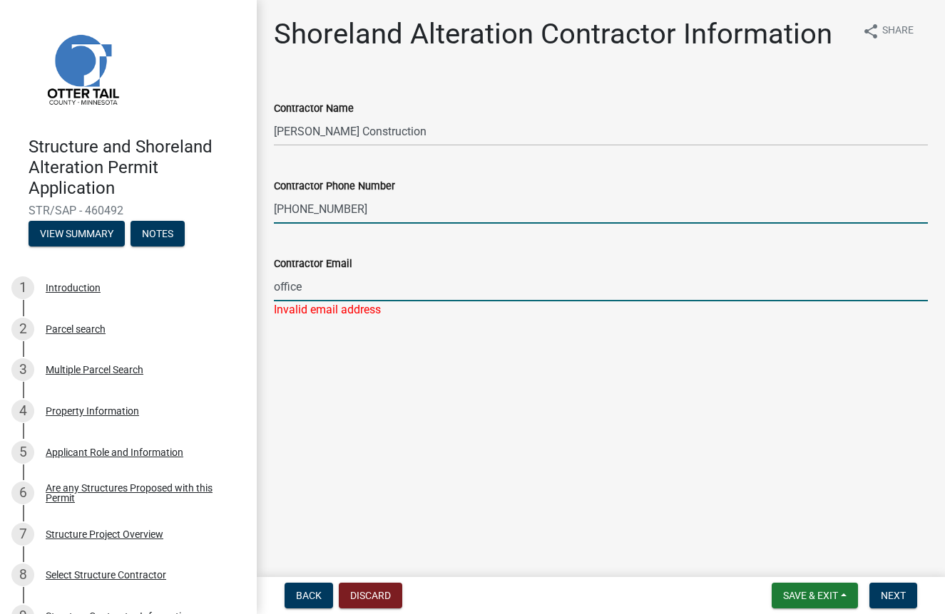
click at [340, 296] on input "office" at bounding box center [601, 286] width 654 height 29
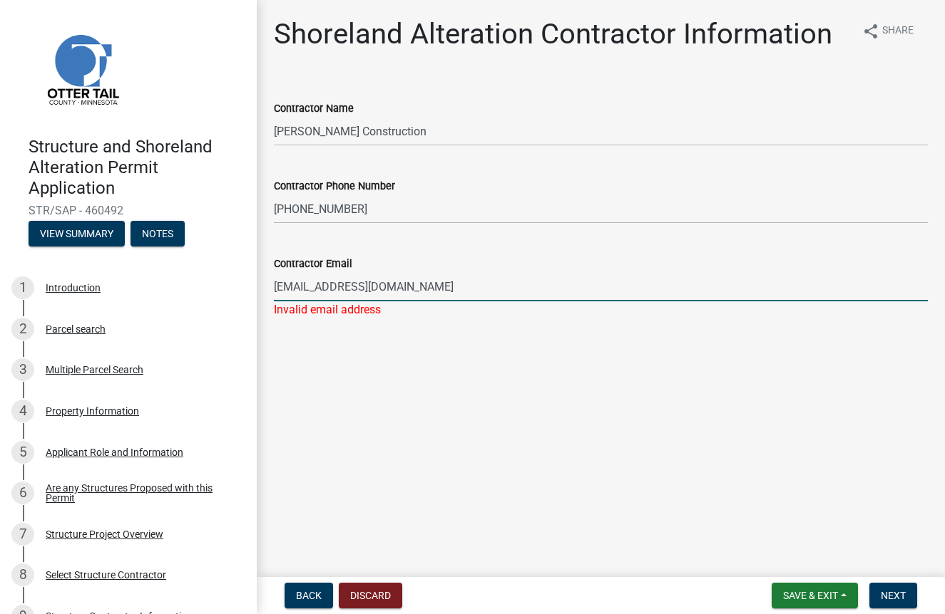
type input "[EMAIL_ADDRESS][DOMAIN_NAME]"
click at [550, 411] on main "Shoreland Alteration Contractor Information share Share Contractor Name [PERSON…" at bounding box center [601, 286] width 688 height 572
click at [888, 597] on span "Next" at bounding box center [892, 595] width 25 height 11
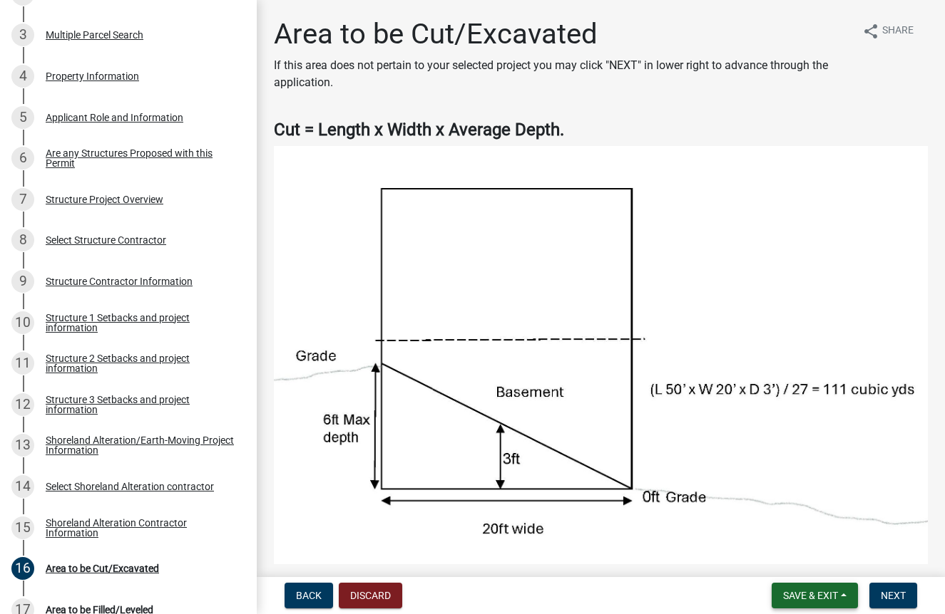
click at [793, 598] on span "Save & Exit" at bounding box center [810, 595] width 55 height 11
click at [783, 560] on button "Save & Exit" at bounding box center [800, 559] width 114 height 34
